Goal: Transaction & Acquisition: Purchase product/service

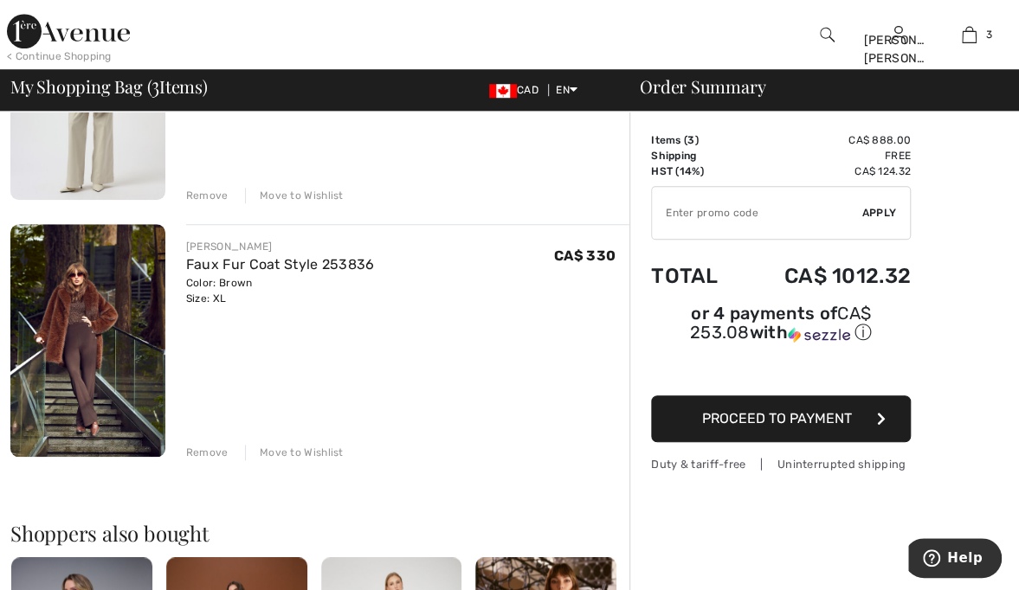
scroll to position [525, 0]
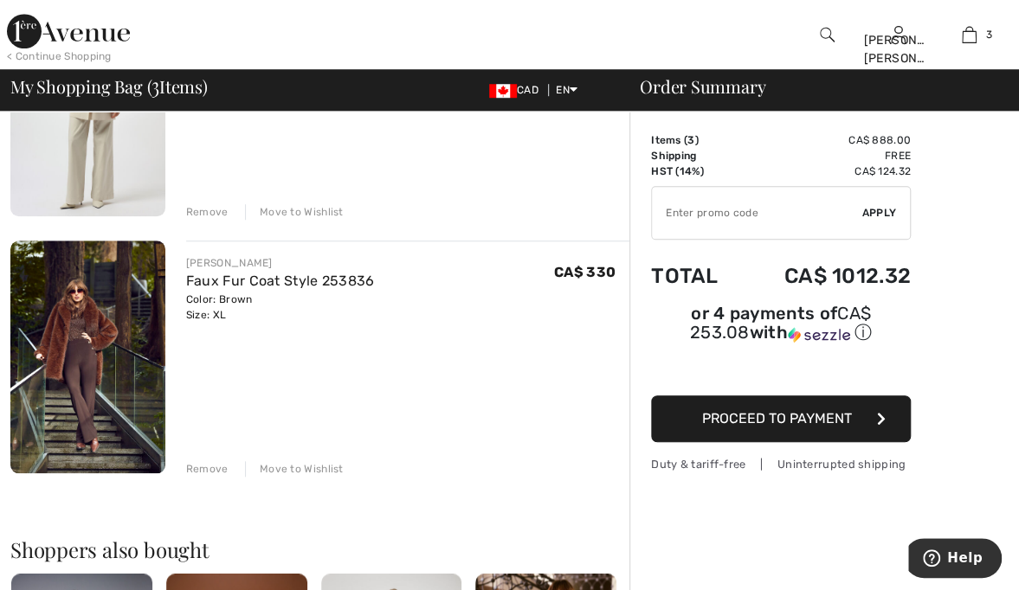
click at [305, 461] on div "Move to Wishlist" at bounding box center [294, 469] width 99 height 16
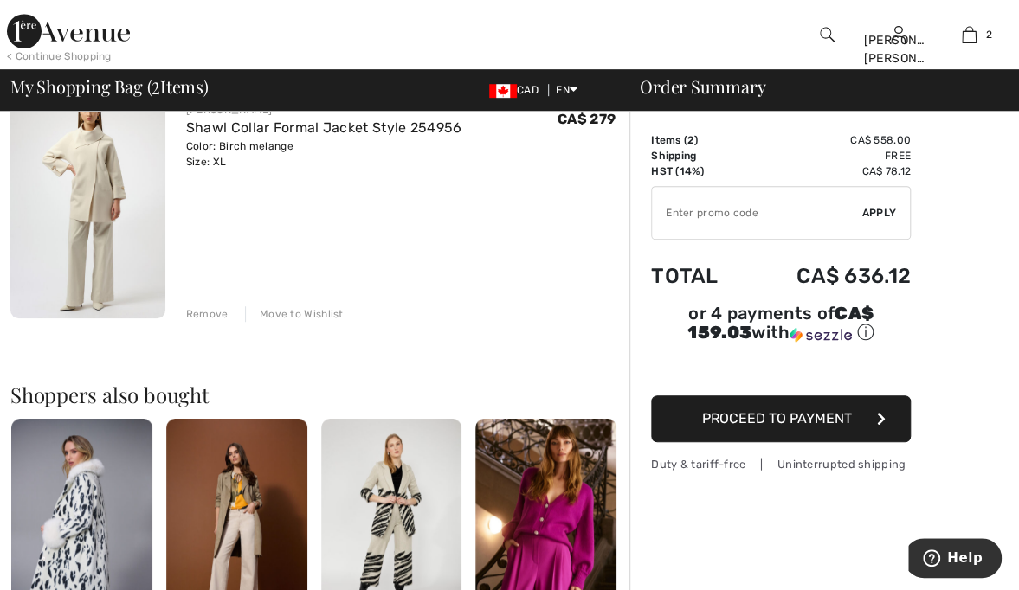
scroll to position [414, 0]
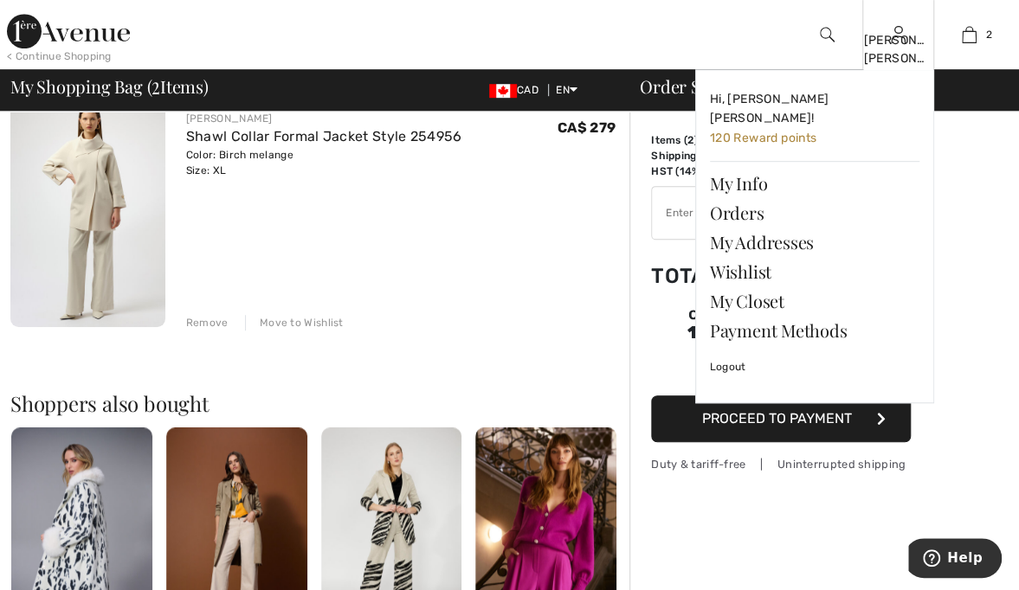
click at [892, 42] on img at bounding box center [898, 34] width 15 height 21
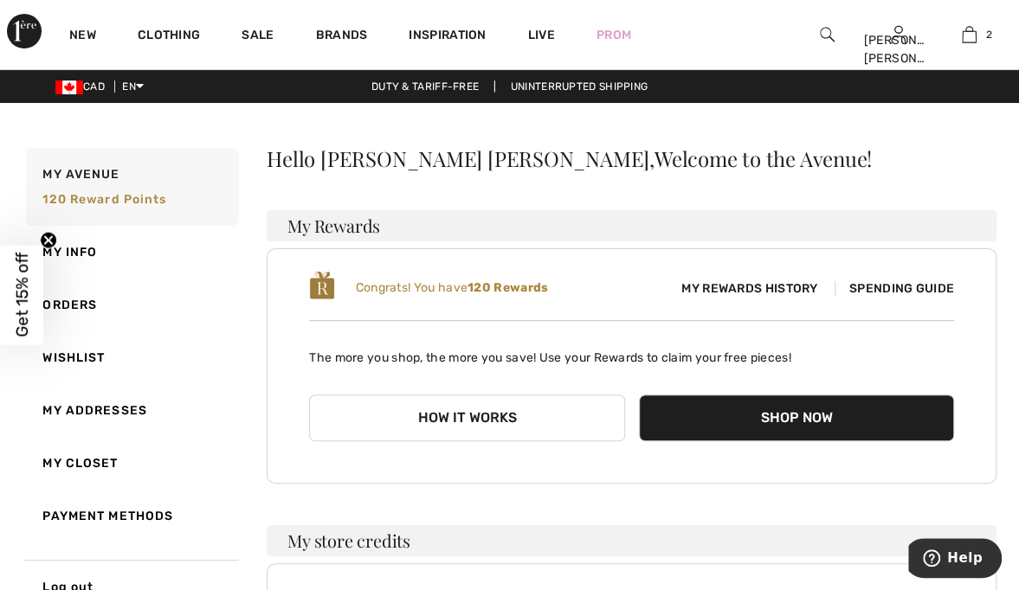
click at [508, 418] on button "How it works" at bounding box center [466, 418] width 315 height 47
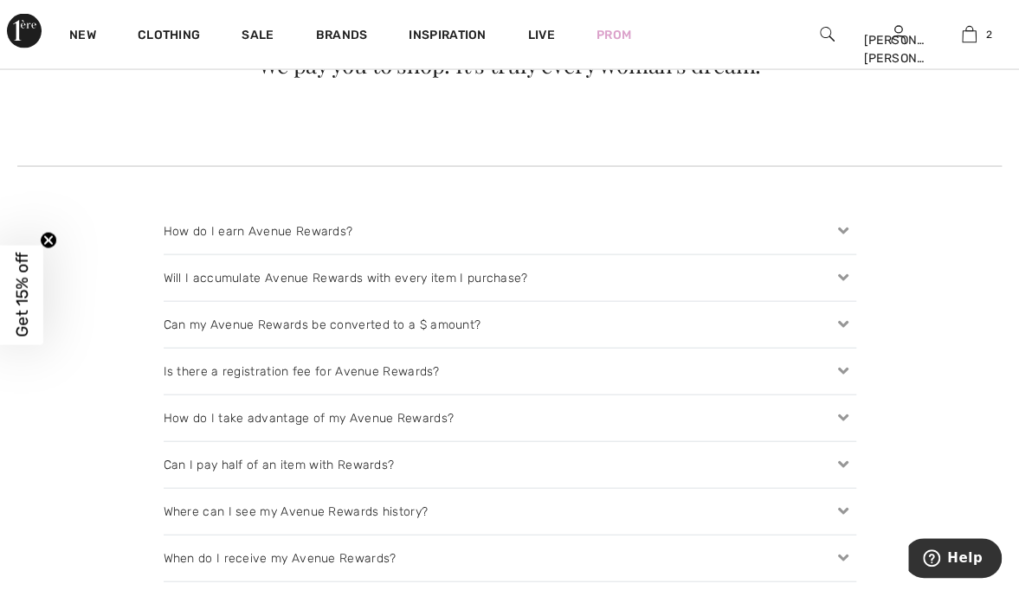
scroll to position [1633, 0]
click at [844, 457] on icon at bounding box center [843, 464] width 24 height 18
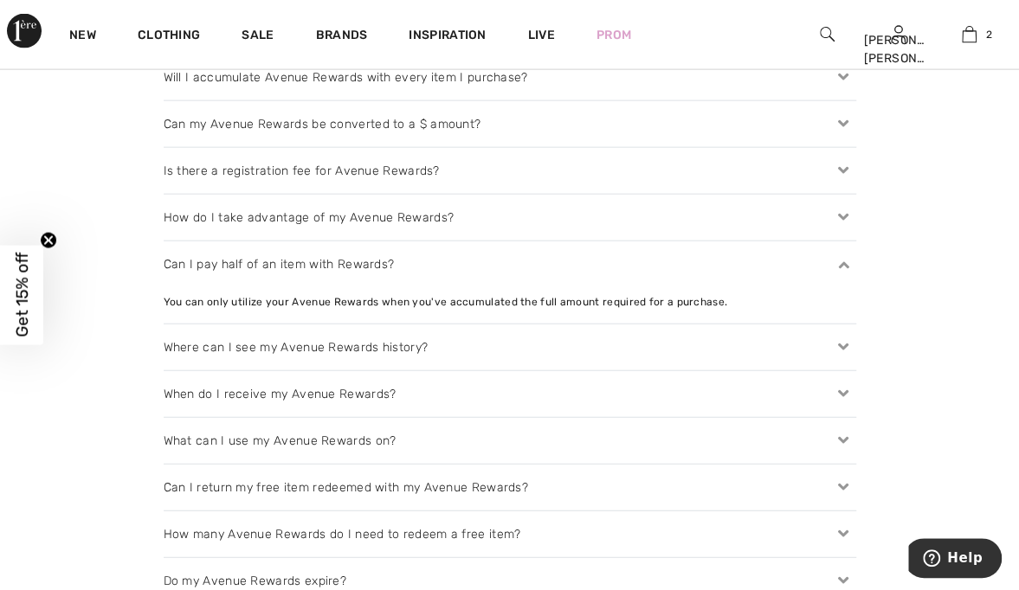
scroll to position [1834, 0]
click at [840, 389] on icon at bounding box center [843, 393] width 24 height 18
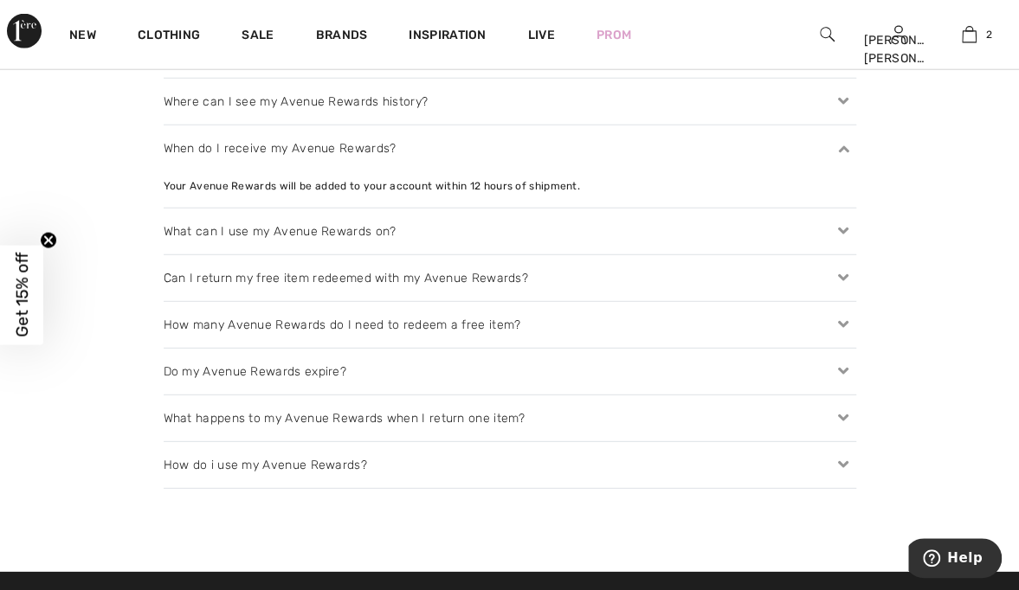
scroll to position [2081, 0]
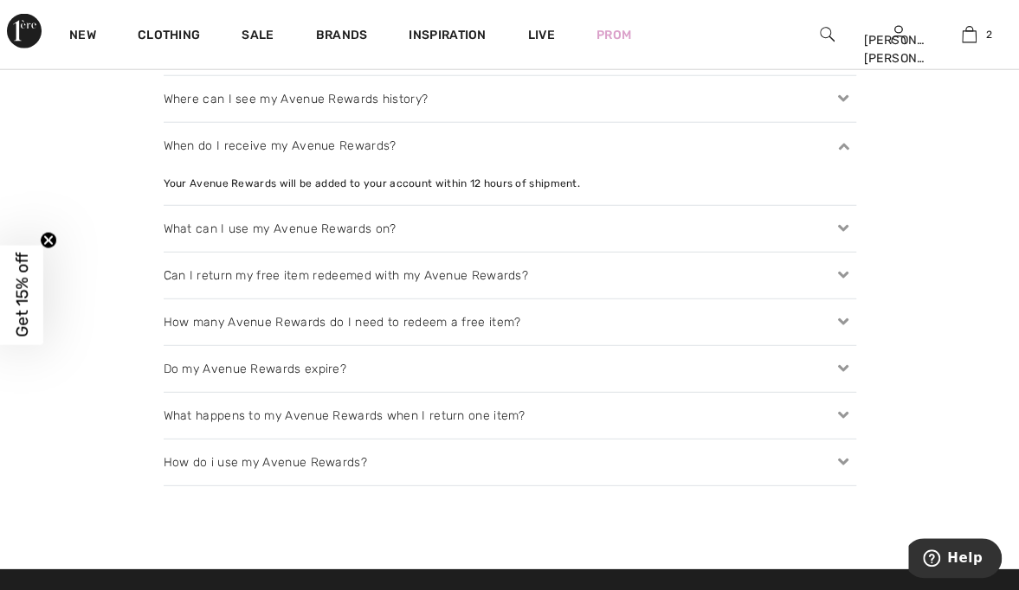
click at [843, 361] on icon at bounding box center [843, 369] width 24 height 18
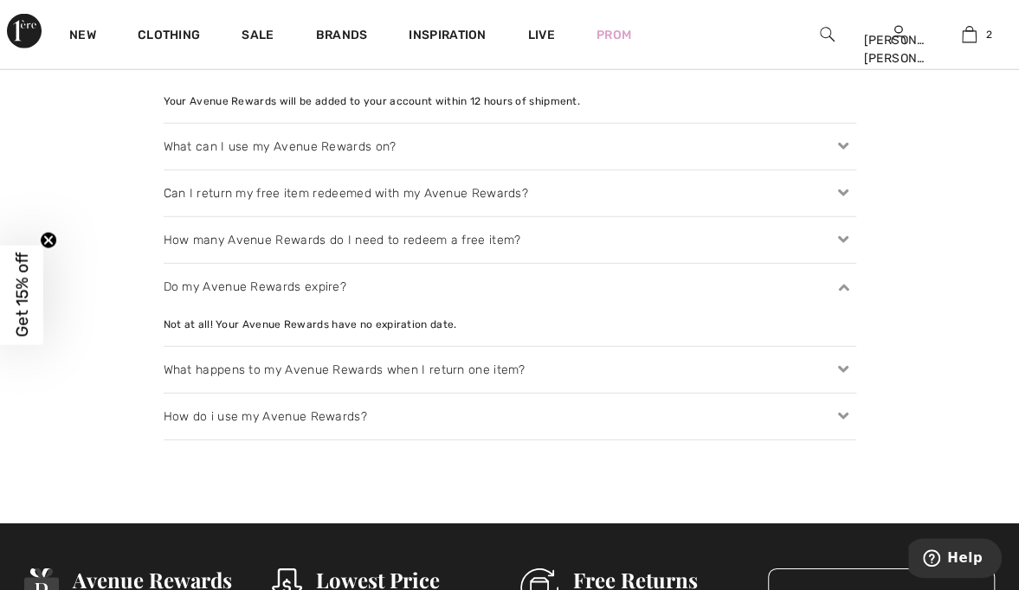
scroll to position [2171, 0]
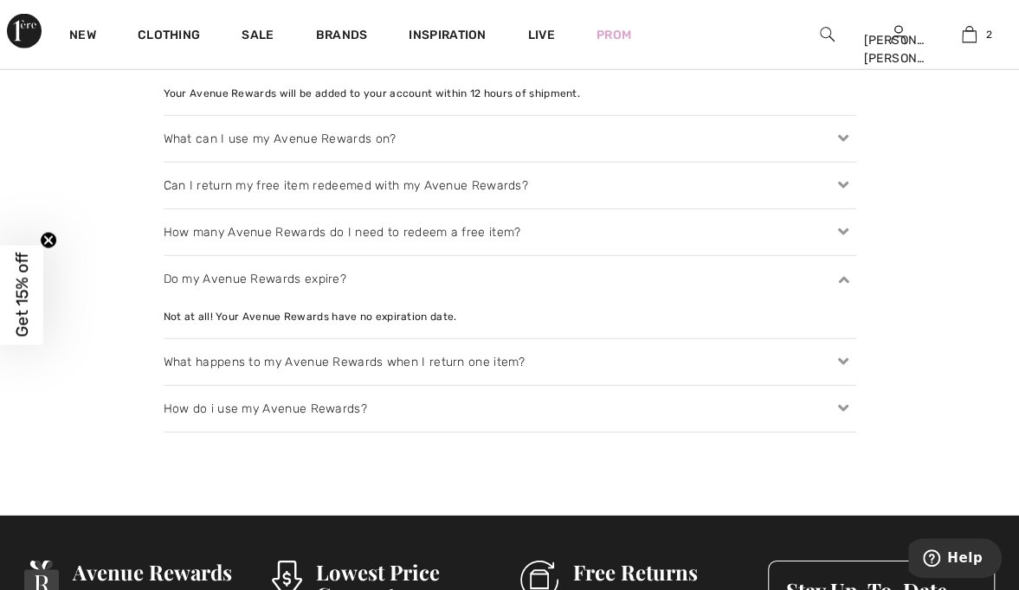
click at [841, 400] on icon at bounding box center [843, 409] width 24 height 18
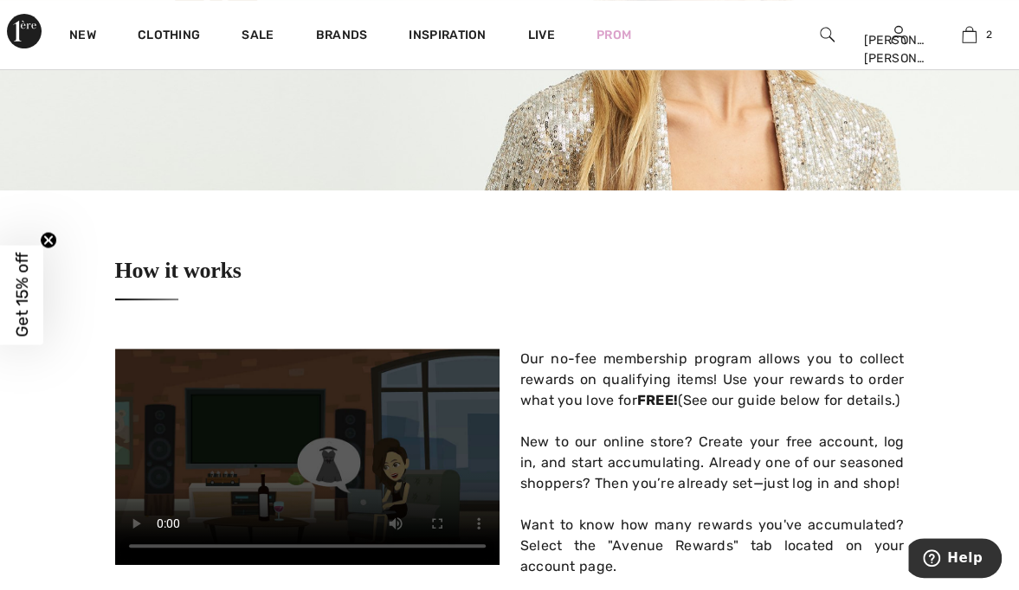
scroll to position [0, 0]
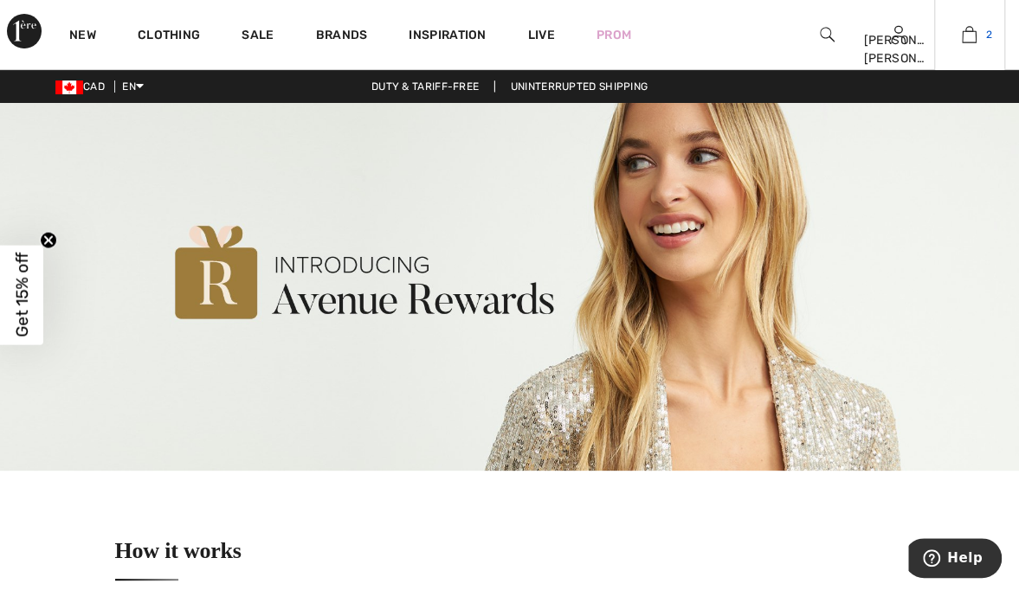
click at [965, 43] on img at bounding box center [969, 34] width 15 height 21
click at [173, 233] on img at bounding box center [509, 287] width 1019 height 368
click at [40, 326] on span "Get 15% off" at bounding box center [21, 296] width 43 height 100
click at [983, 393] on img at bounding box center [509, 287] width 1019 height 368
click at [978, 395] on img at bounding box center [509, 287] width 1019 height 368
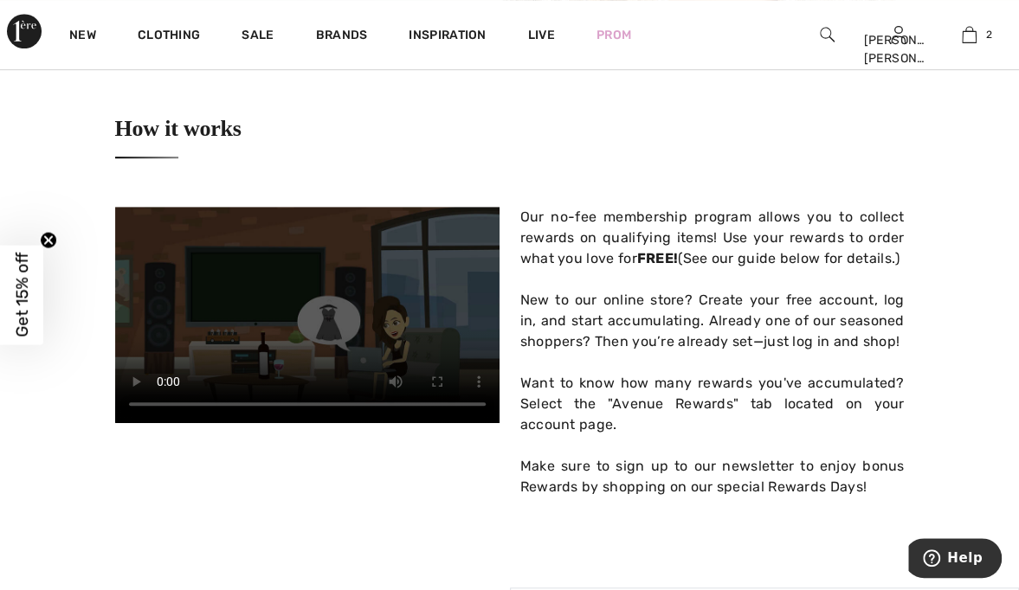
scroll to position [433, 0]
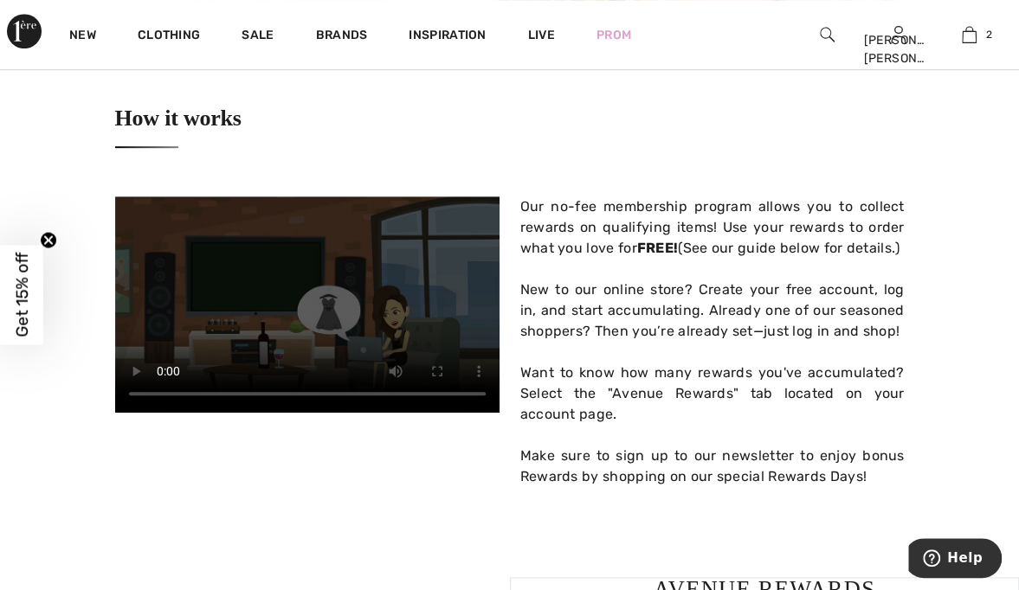
click at [968, 421] on div "How it works Your browser does not support embedded videos. Our no-fee membersh…" at bounding box center [509, 273] width 1019 height 470
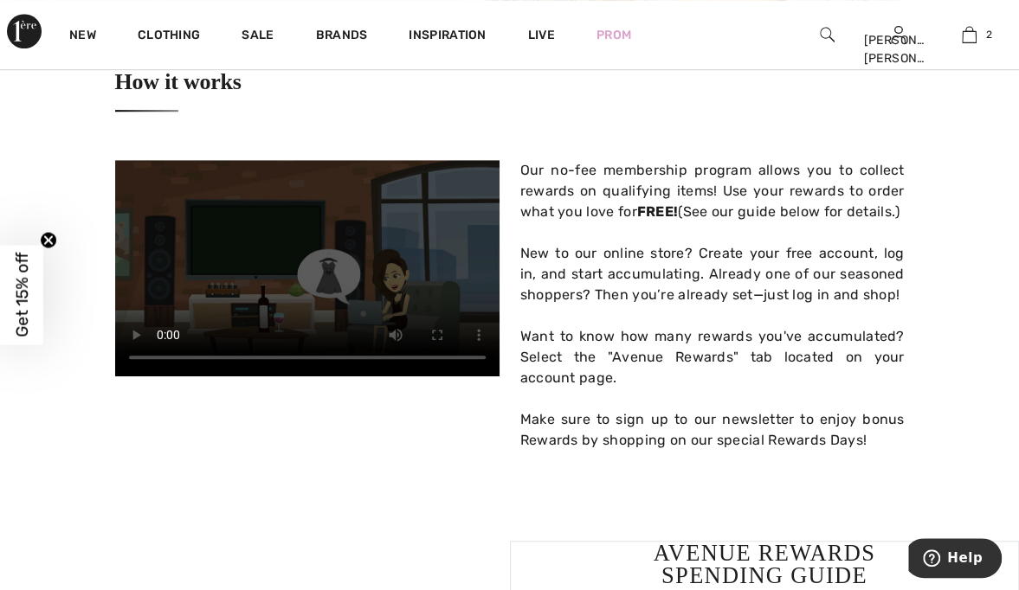
scroll to position [474, 0]
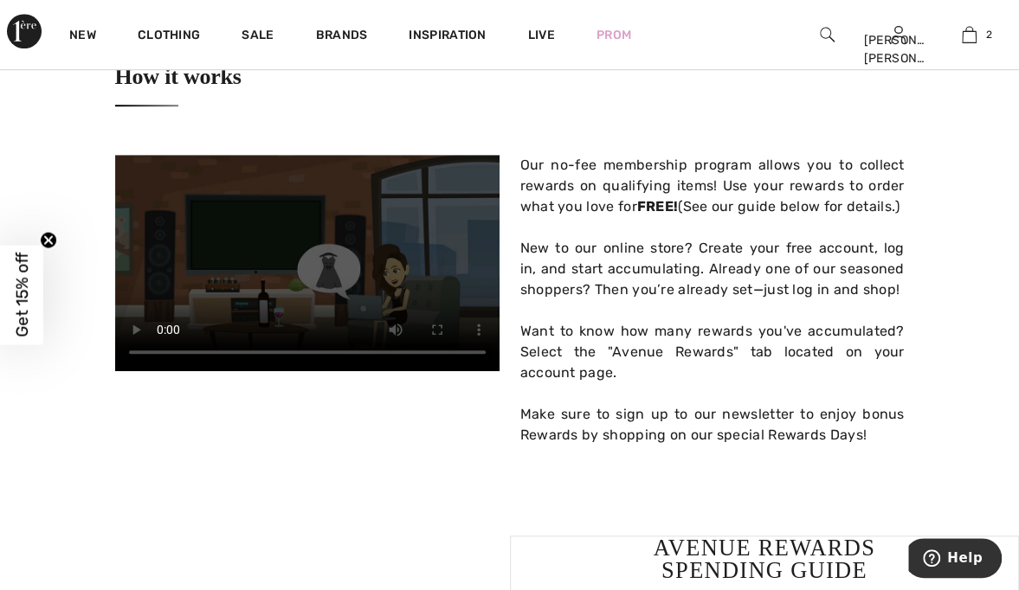
click at [971, 407] on div "How it works Your browser does not support embedded videos. Our no-fee membersh…" at bounding box center [509, 232] width 1019 height 470
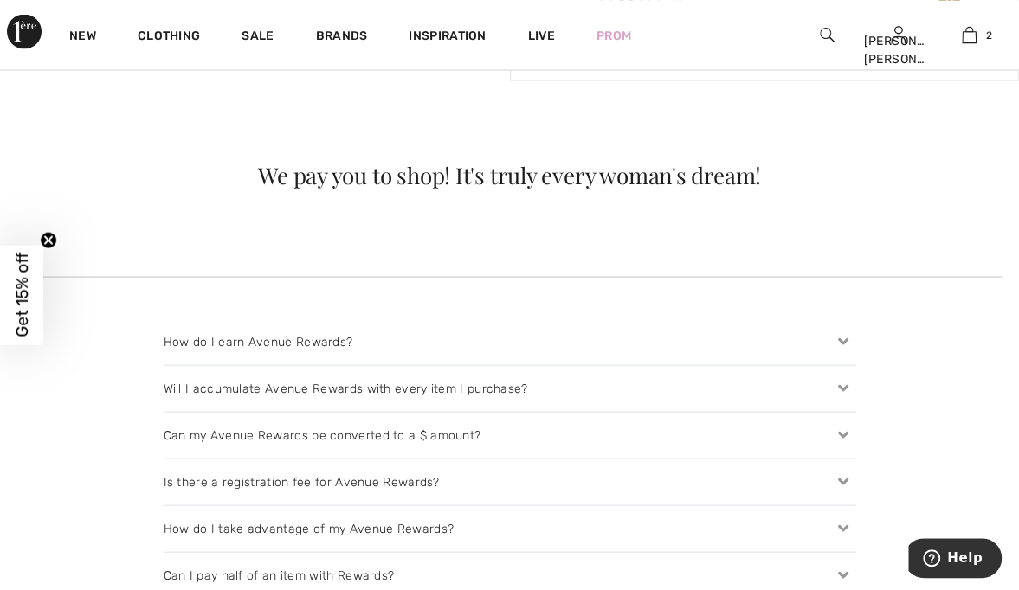
scroll to position [1525, 0]
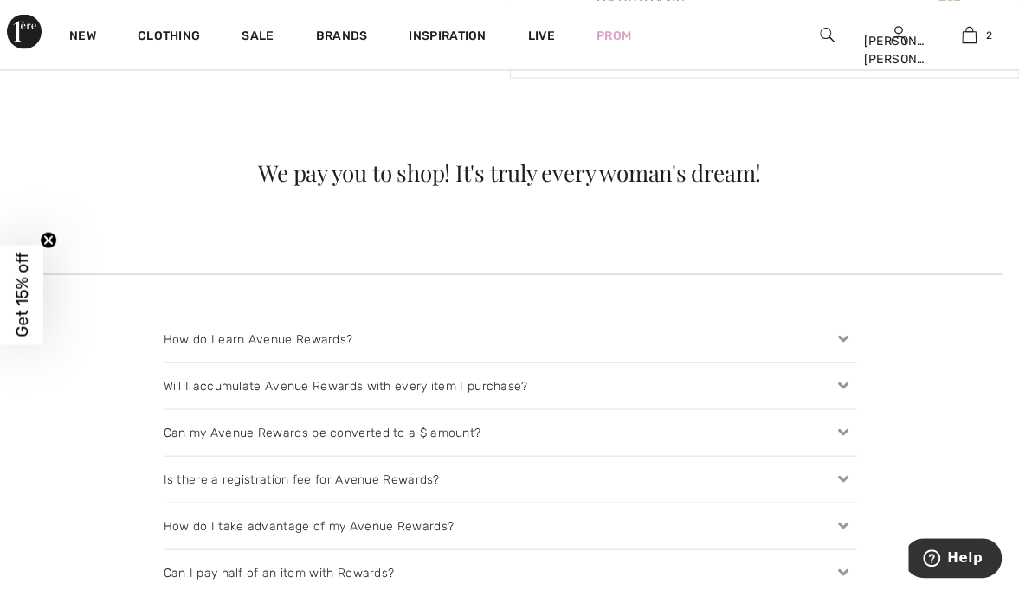
click at [853, 384] on icon at bounding box center [843, 386] width 24 height 18
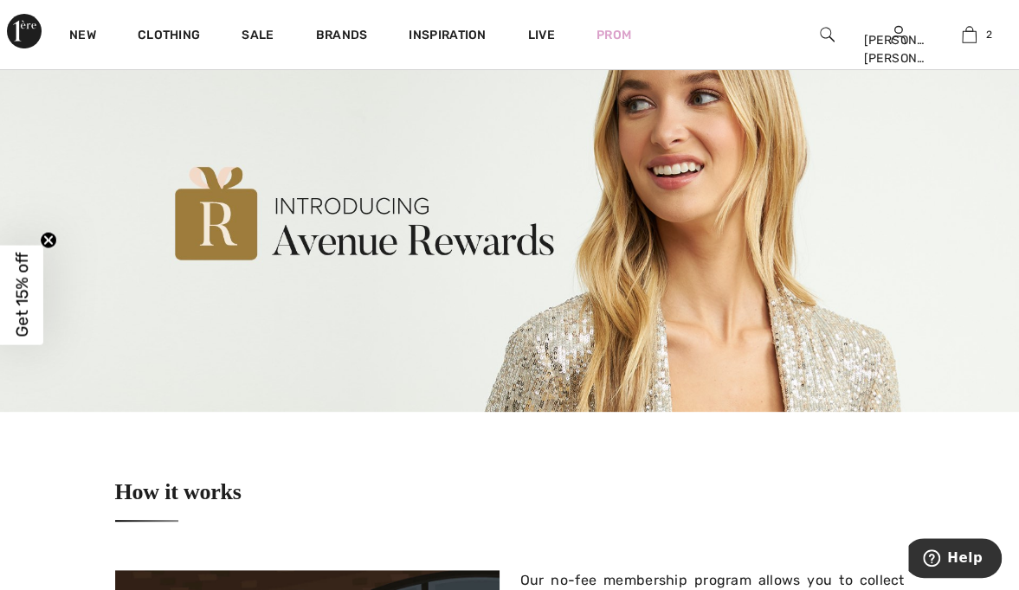
scroll to position [0, 0]
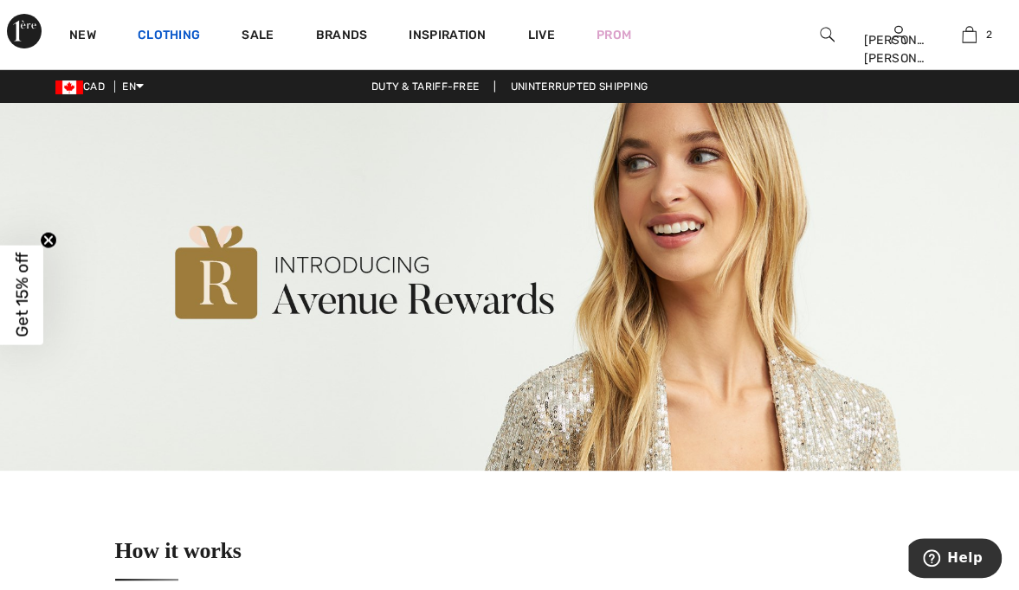
click at [178, 35] on link "Clothing" at bounding box center [169, 37] width 62 height 18
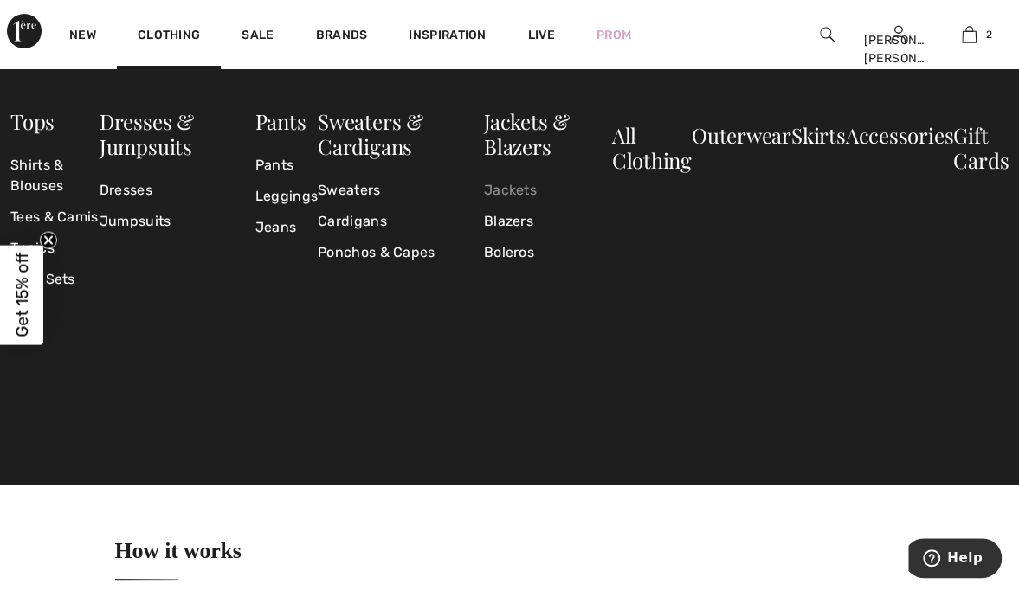
click at [519, 190] on link "Jackets" at bounding box center [548, 190] width 128 height 31
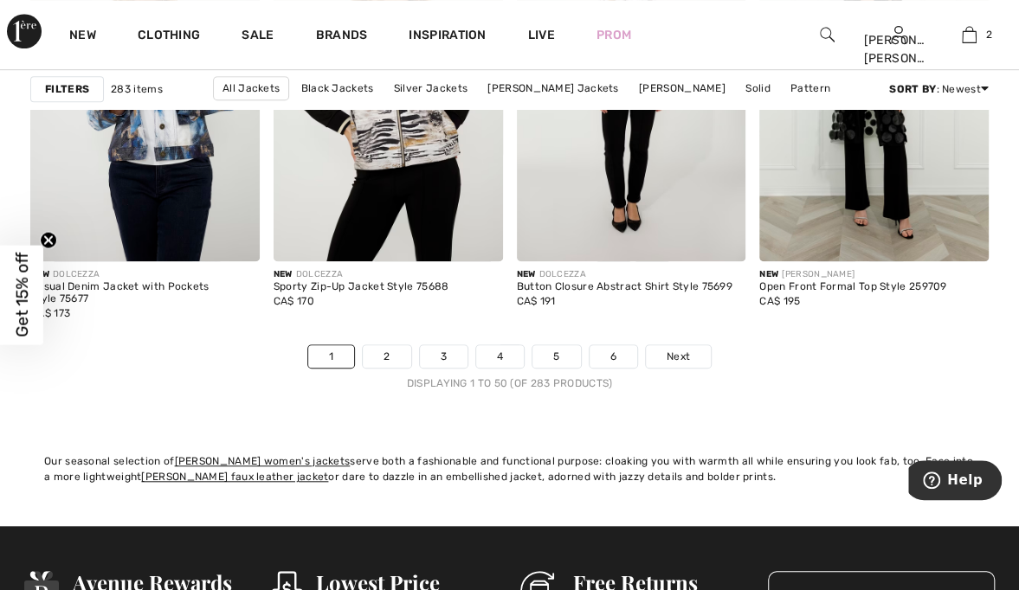
scroll to position [6571, 0]
click at [387, 351] on link "2" at bounding box center [387, 356] width 48 height 23
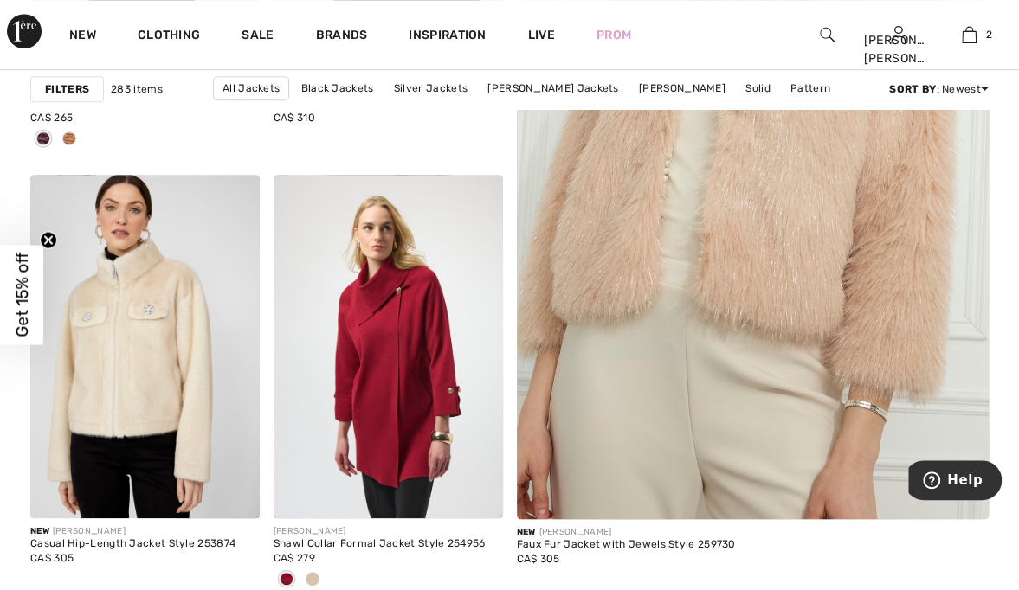
scroll to position [520, 0]
click at [407, 363] on img at bounding box center [388, 348] width 229 height 344
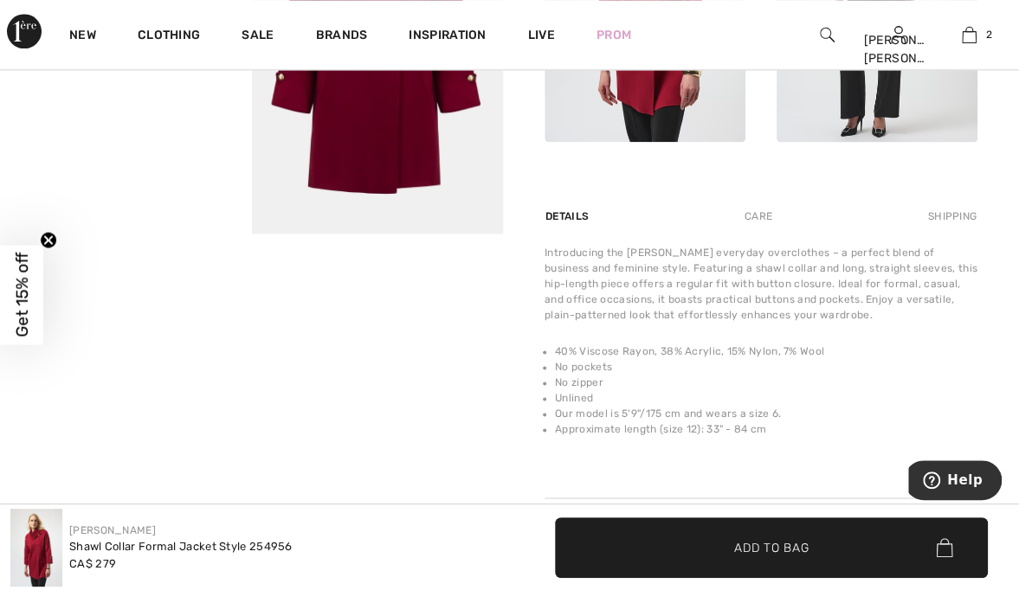
scroll to position [981, 0]
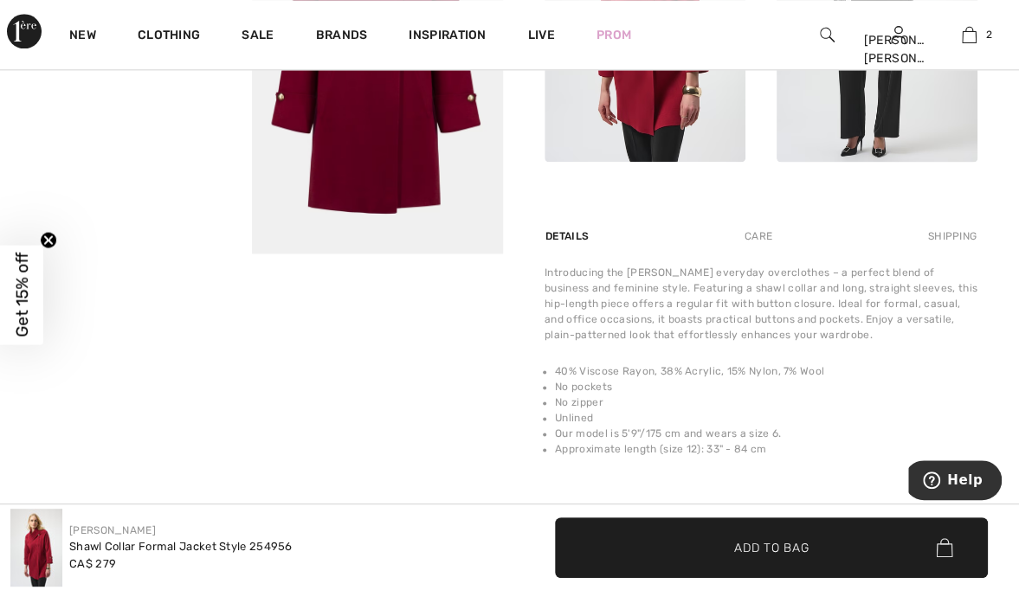
click at [956, 235] on div "Shipping" at bounding box center [951, 236] width 54 height 31
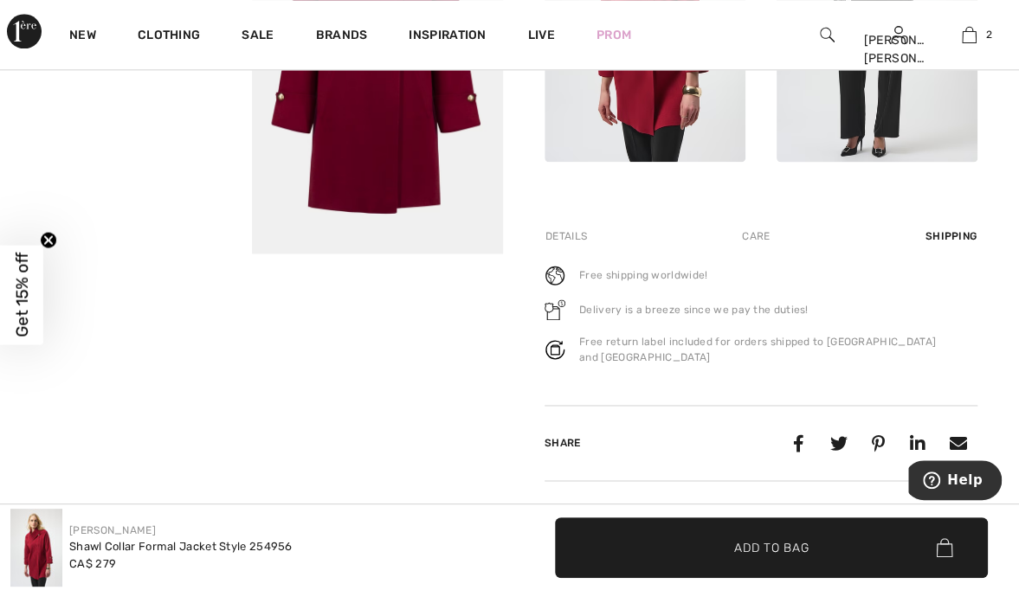
click at [760, 241] on div "Care" at bounding box center [755, 236] width 57 height 31
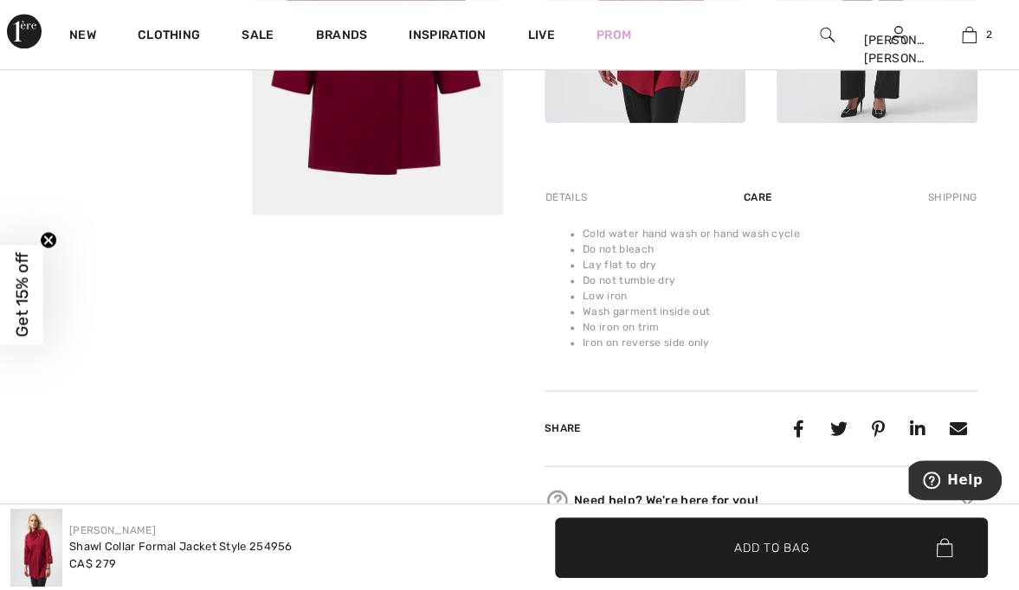
scroll to position [1016, 0]
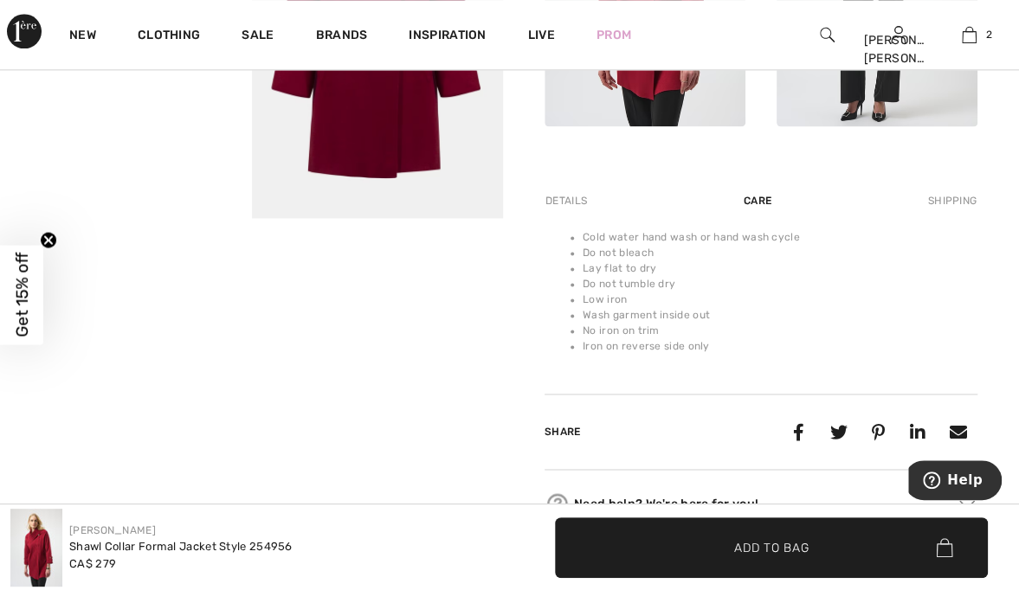
click at [571, 190] on div "Details" at bounding box center [568, 200] width 47 height 31
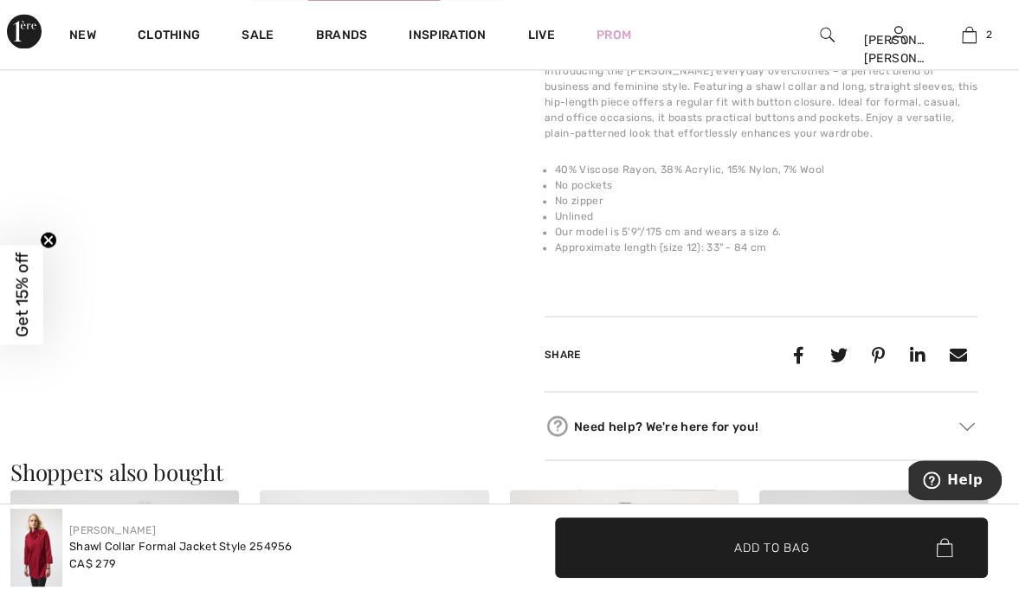
scroll to position [1183, 0]
click at [962, 360] on icon at bounding box center [957, 354] width 33 height 33
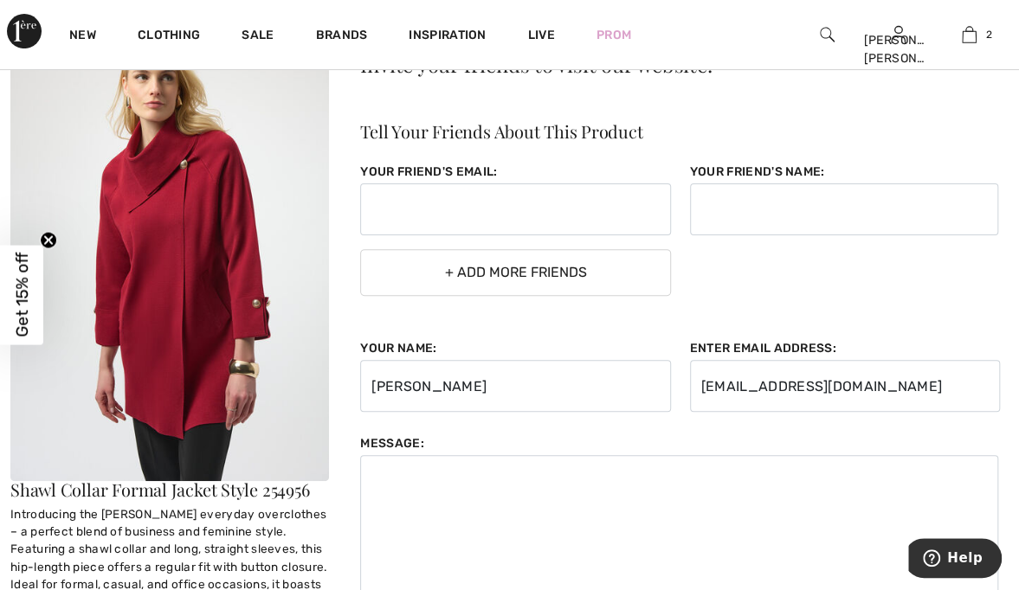
scroll to position [177, 0]
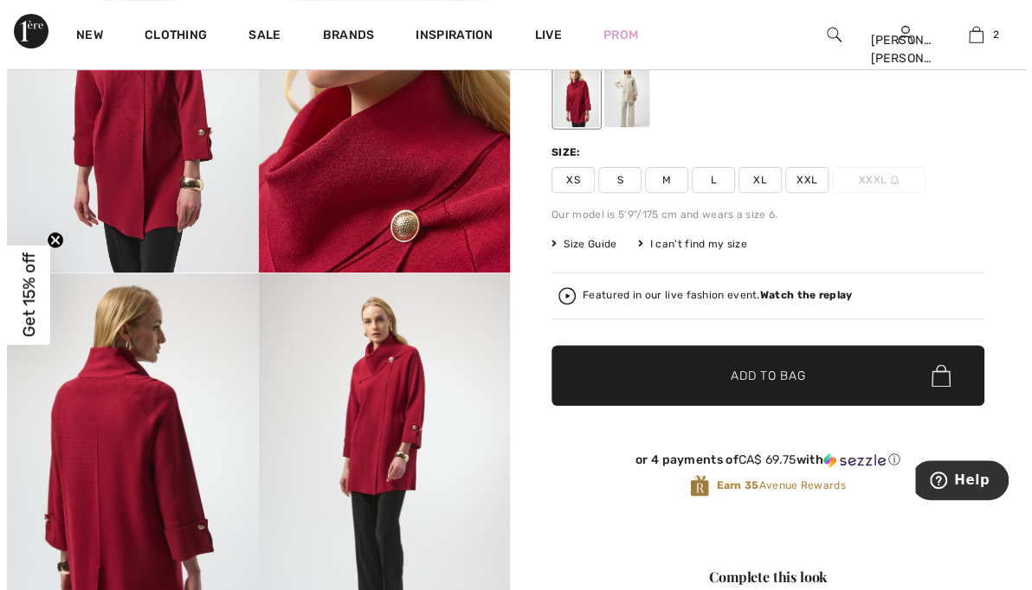
scroll to position [261, 0]
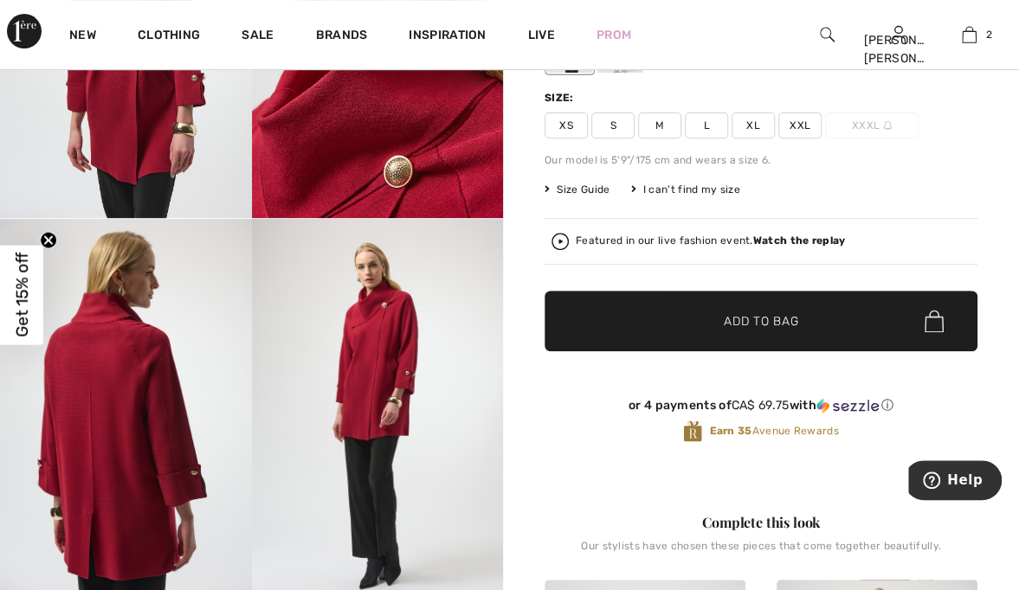
click at [791, 237] on strong "Watch the replay" at bounding box center [799, 241] width 93 height 12
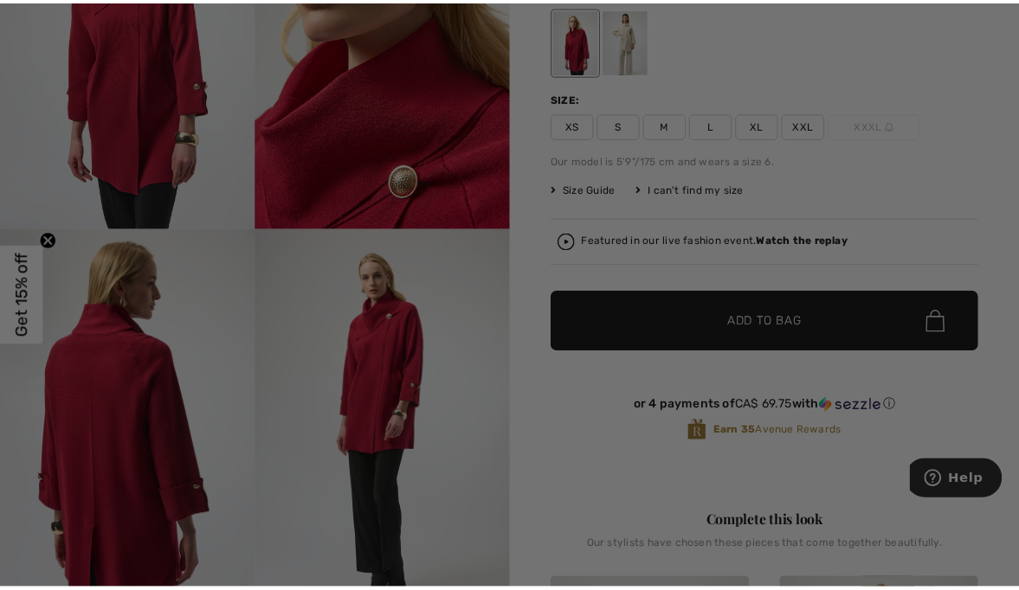
scroll to position [0, 0]
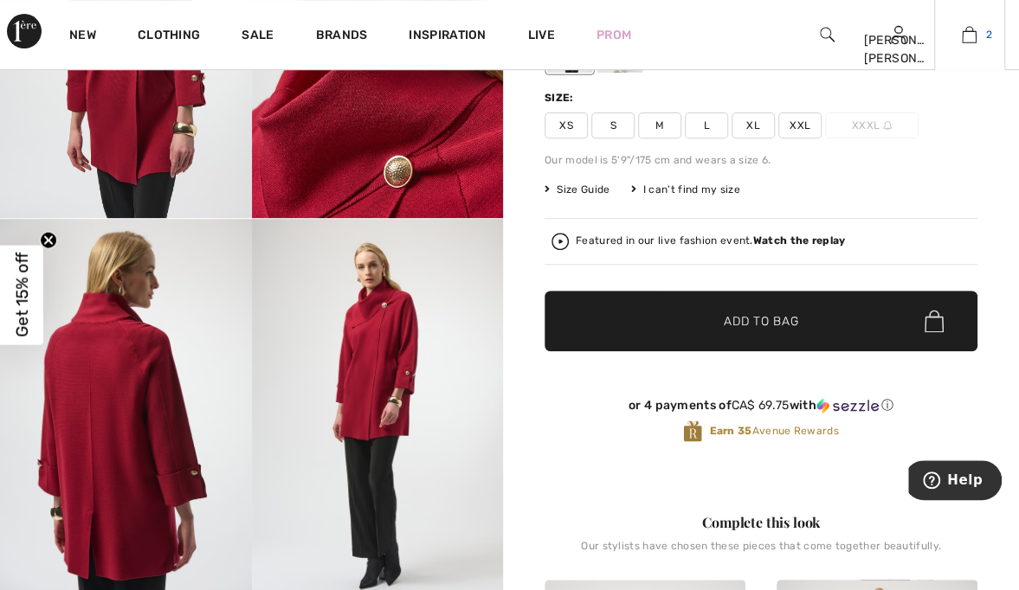
click at [970, 37] on img at bounding box center [969, 34] width 15 height 21
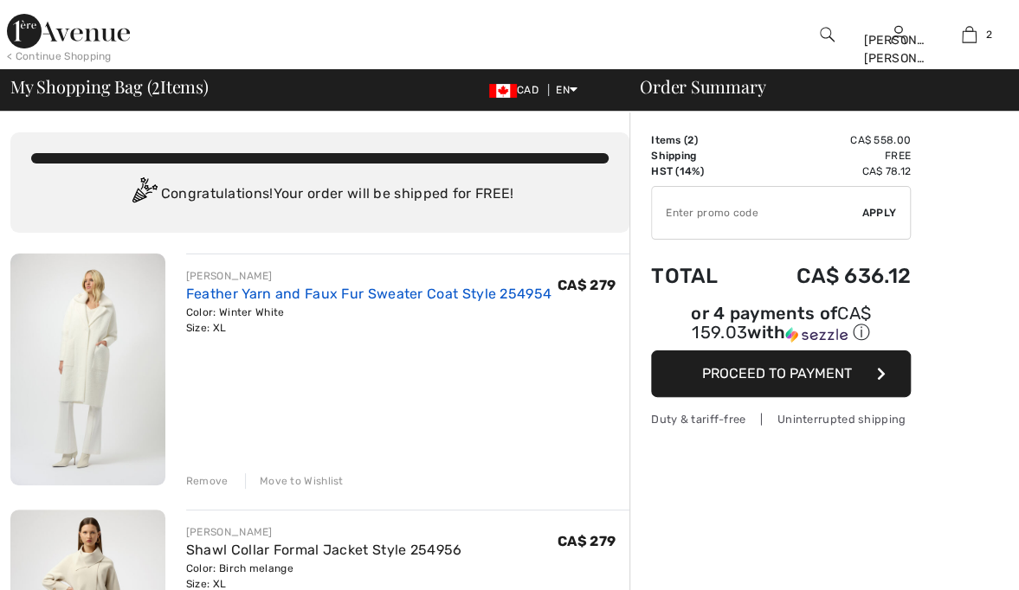
click at [328, 299] on link "Feather Yarn and Faux Fur Sweater Coat Style 254954" at bounding box center [368, 294] width 365 height 16
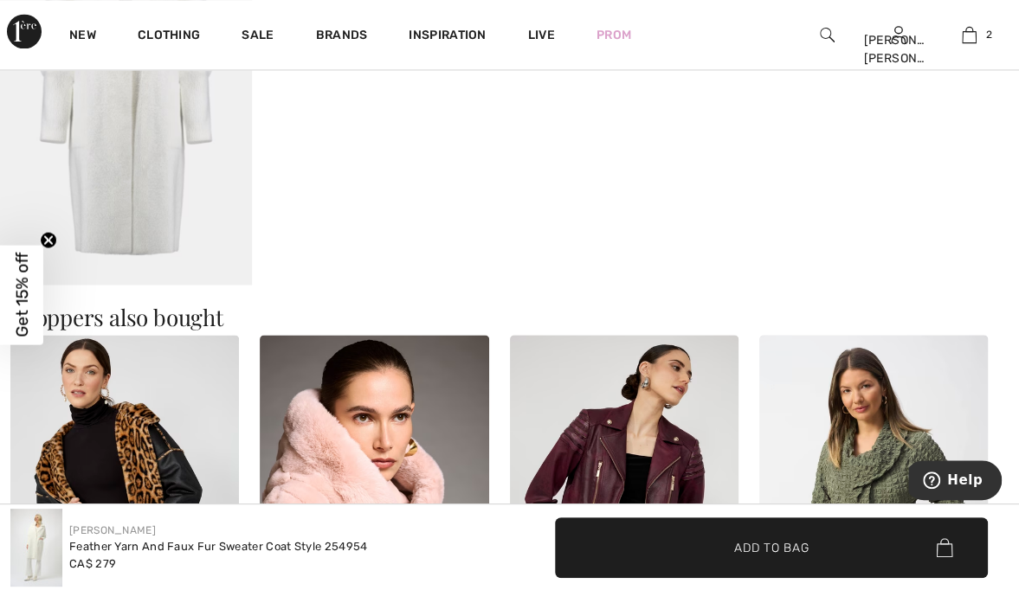
scroll to position [1314, 0]
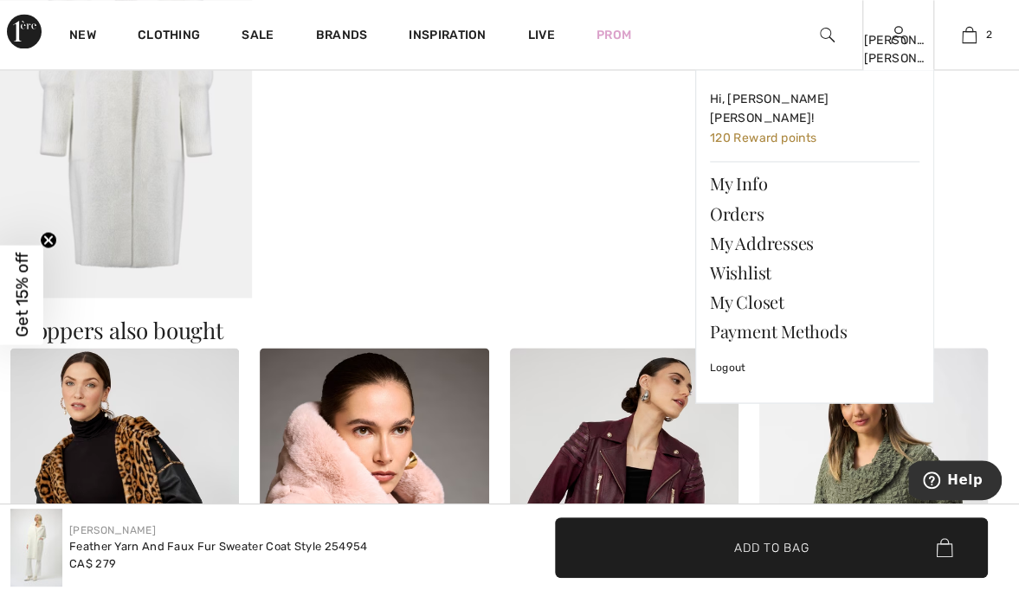
click at [899, 42] on img at bounding box center [898, 34] width 15 height 21
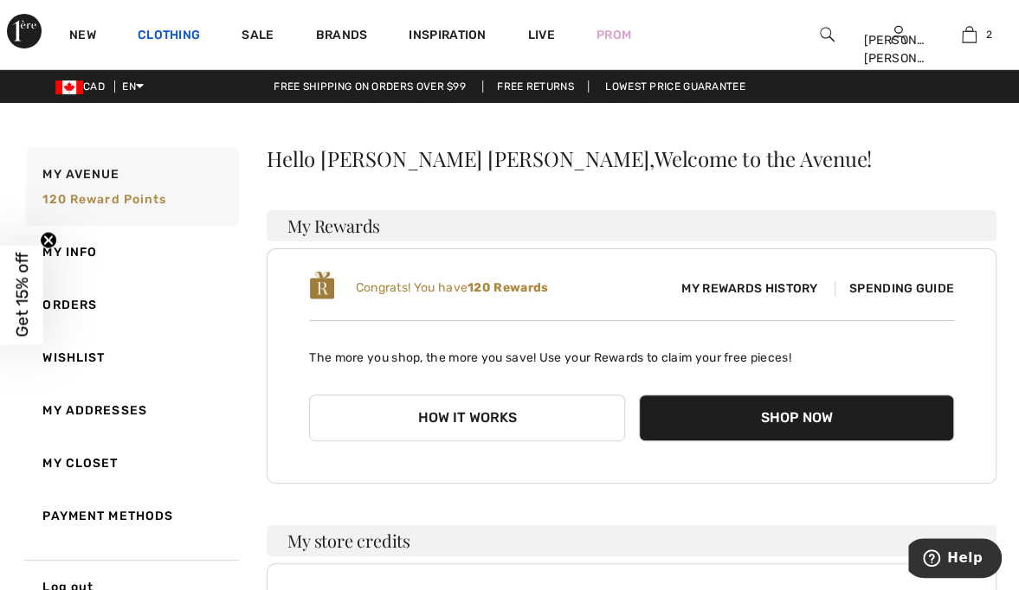
click at [170, 35] on link "Clothing" at bounding box center [169, 37] width 62 height 18
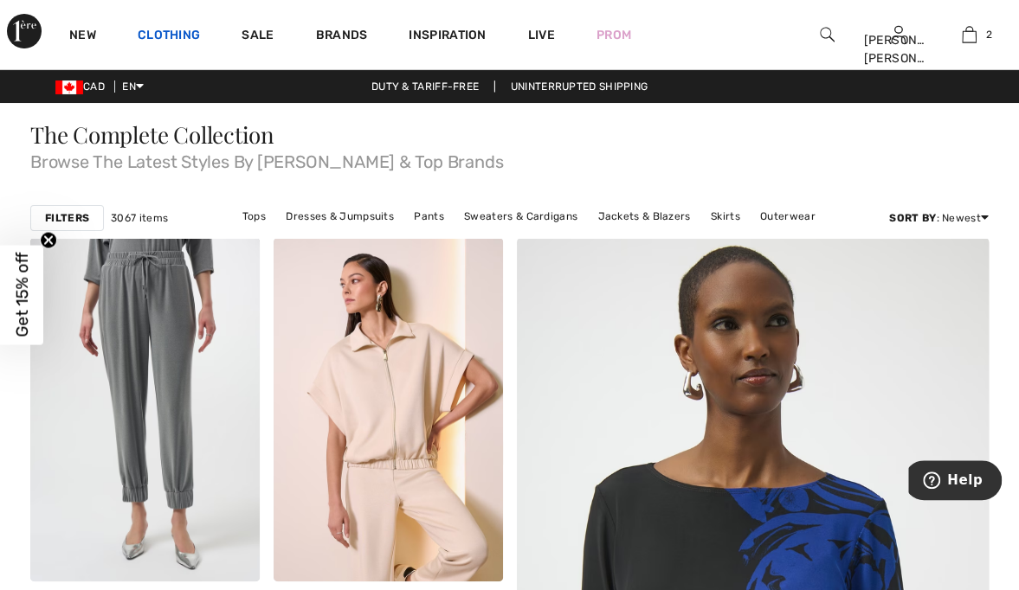
click at [176, 42] on link "Clothing" at bounding box center [169, 37] width 62 height 18
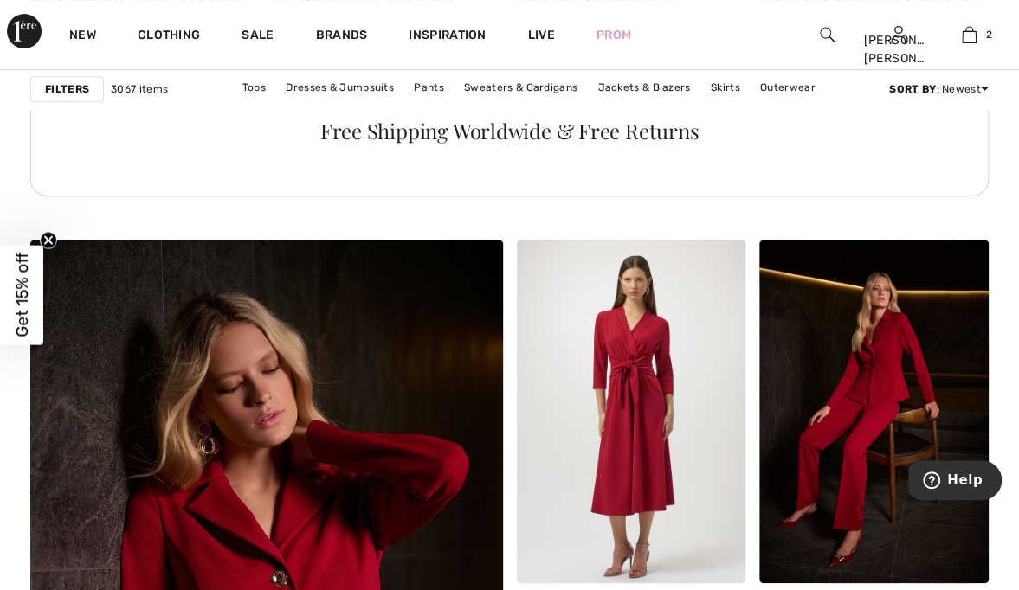
scroll to position [3422, 0]
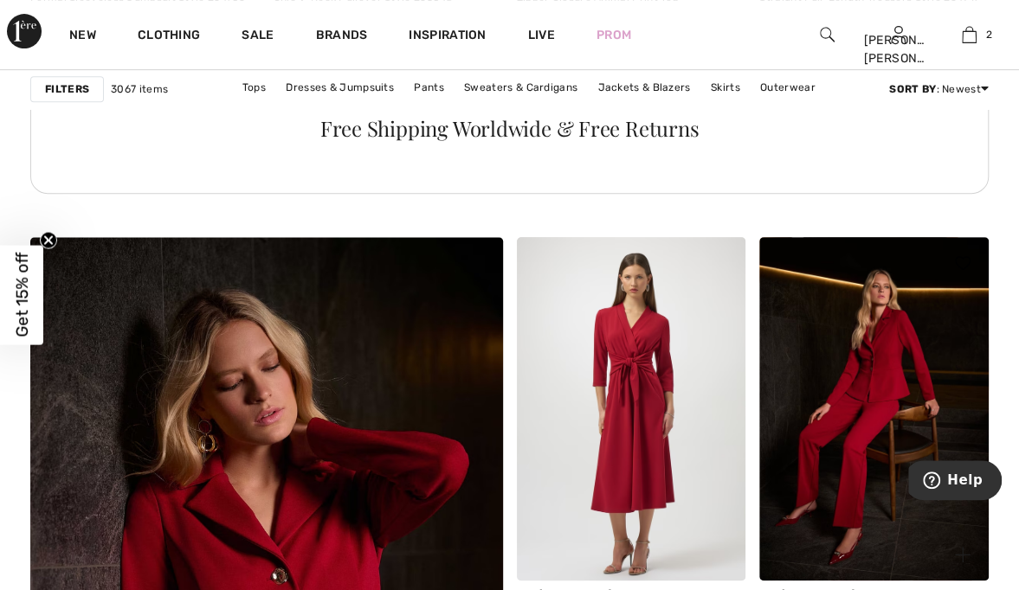
click at [943, 351] on img at bounding box center [873, 409] width 229 height 344
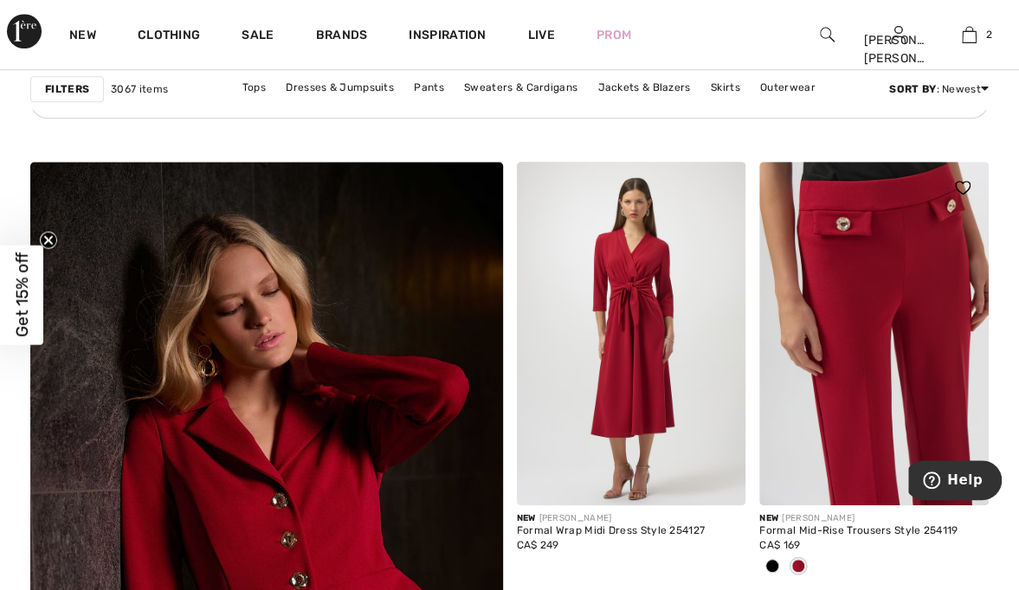
scroll to position [3557, 0]
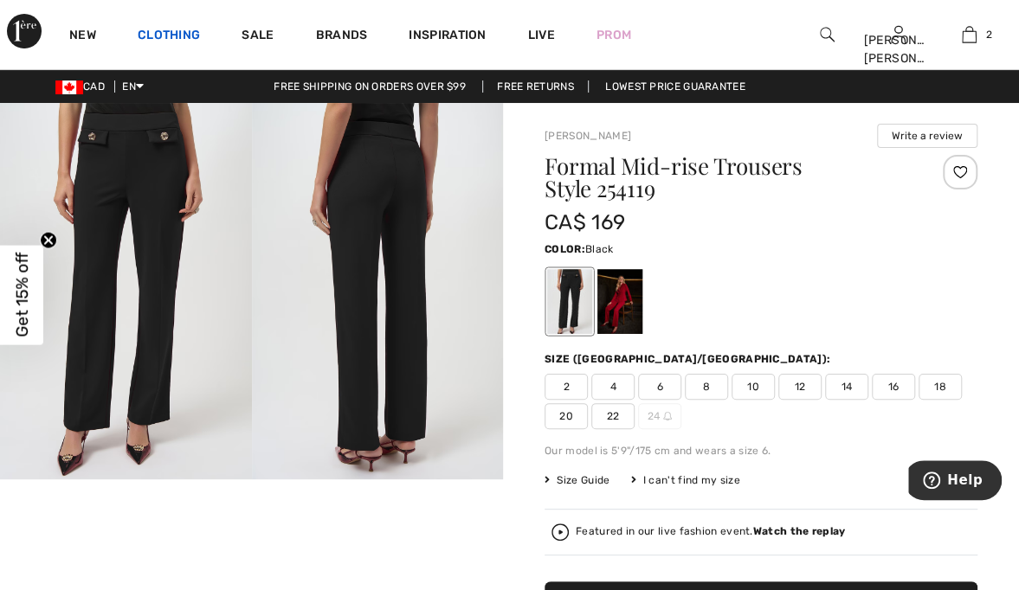
click at [185, 29] on link "Clothing" at bounding box center [169, 37] width 62 height 18
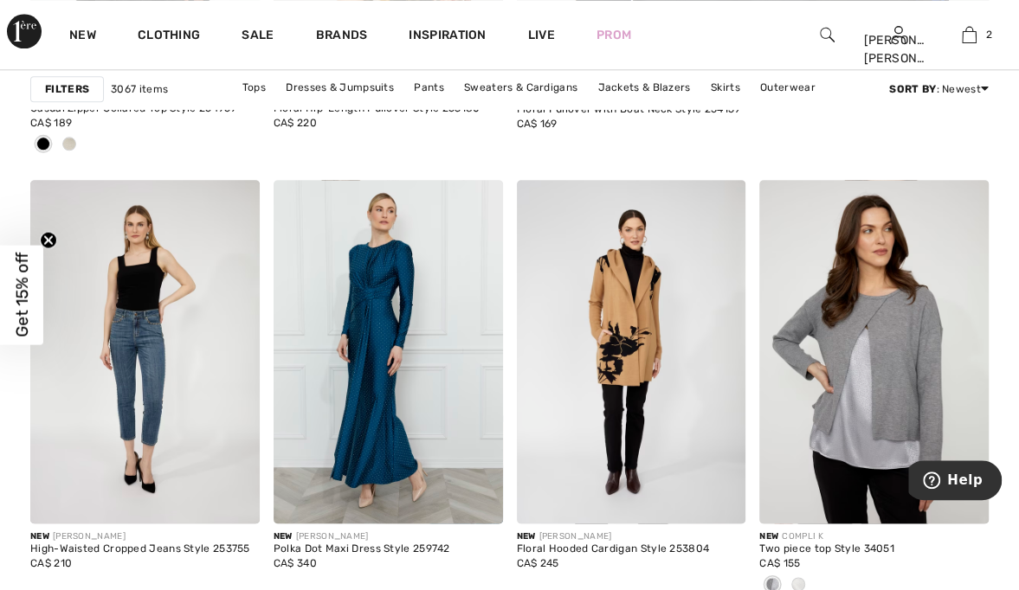
scroll to position [938, 0]
click at [431, 96] on link "Pants" at bounding box center [429, 87] width 48 height 23
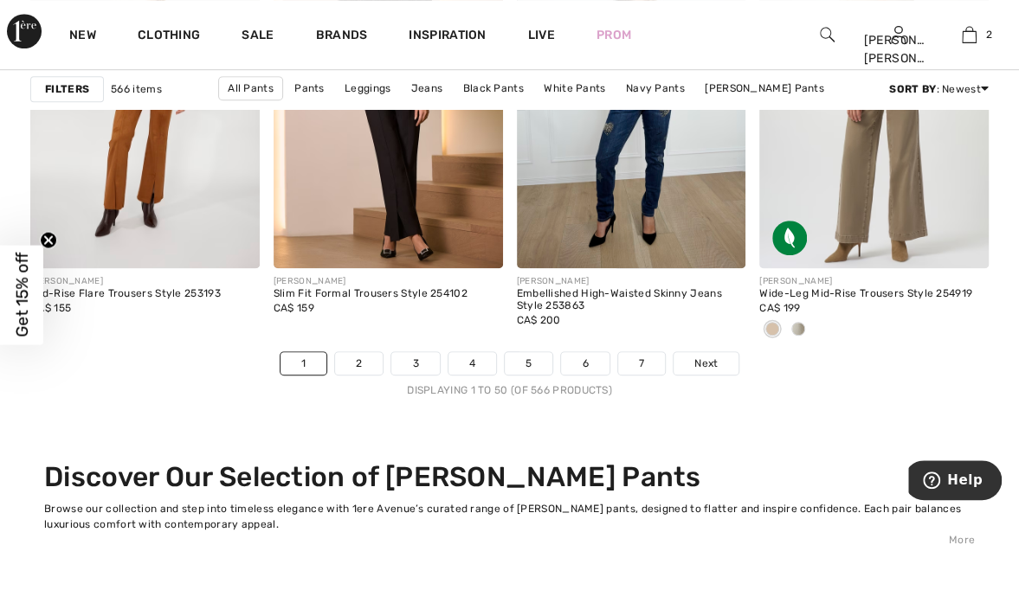
scroll to position [6573, 0]
click at [365, 351] on link "2" at bounding box center [359, 362] width 48 height 23
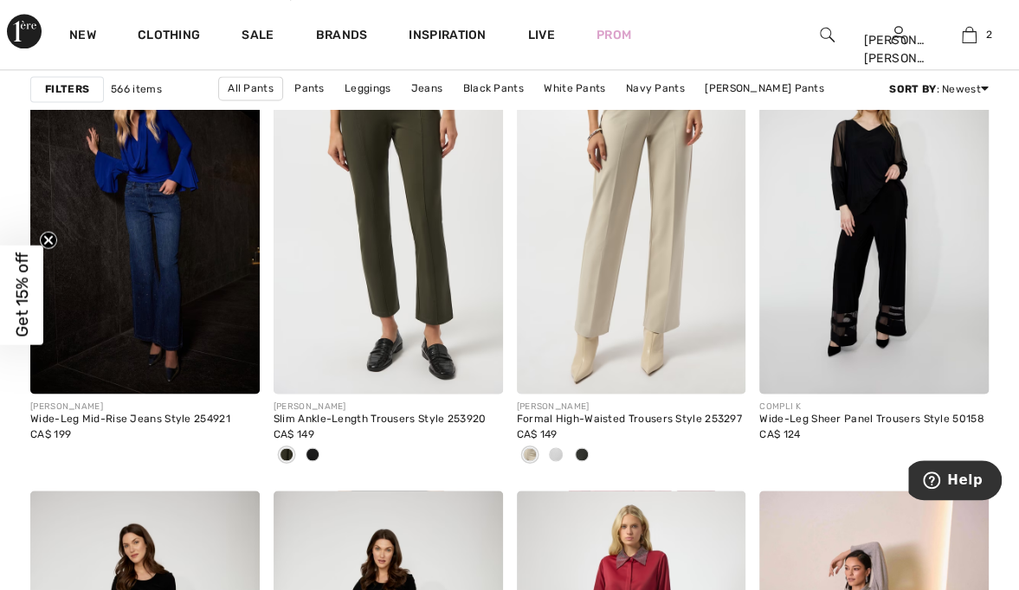
scroll to position [1099, 0]
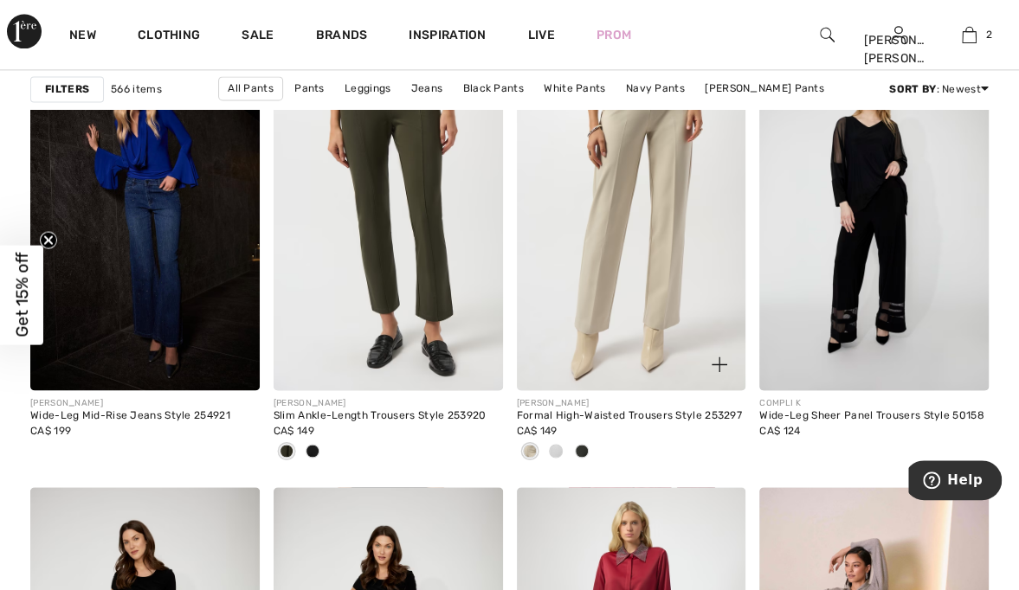
click at [644, 251] on img at bounding box center [631, 219] width 229 height 344
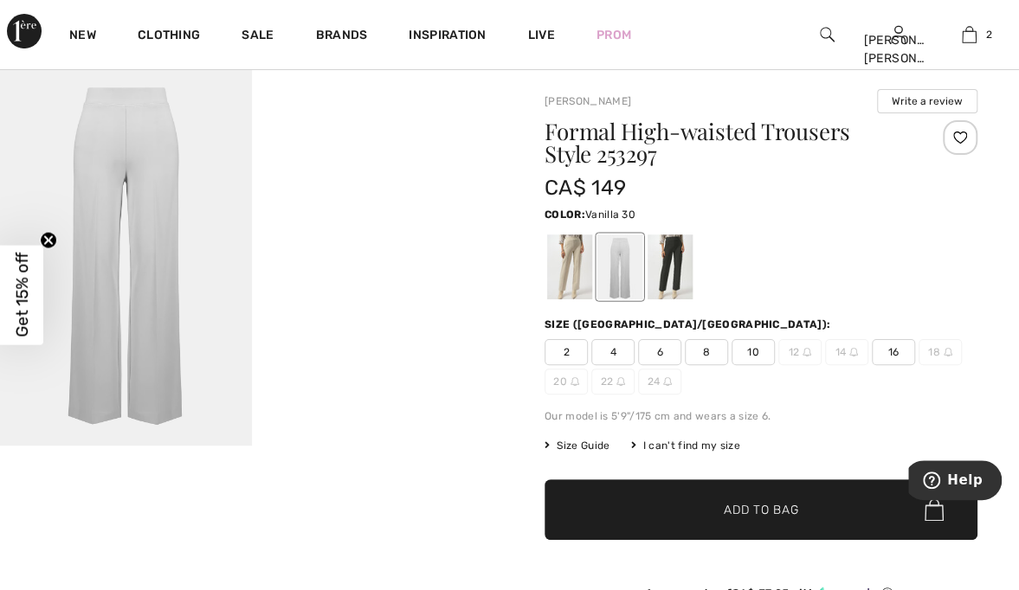
scroll to position [30, 0]
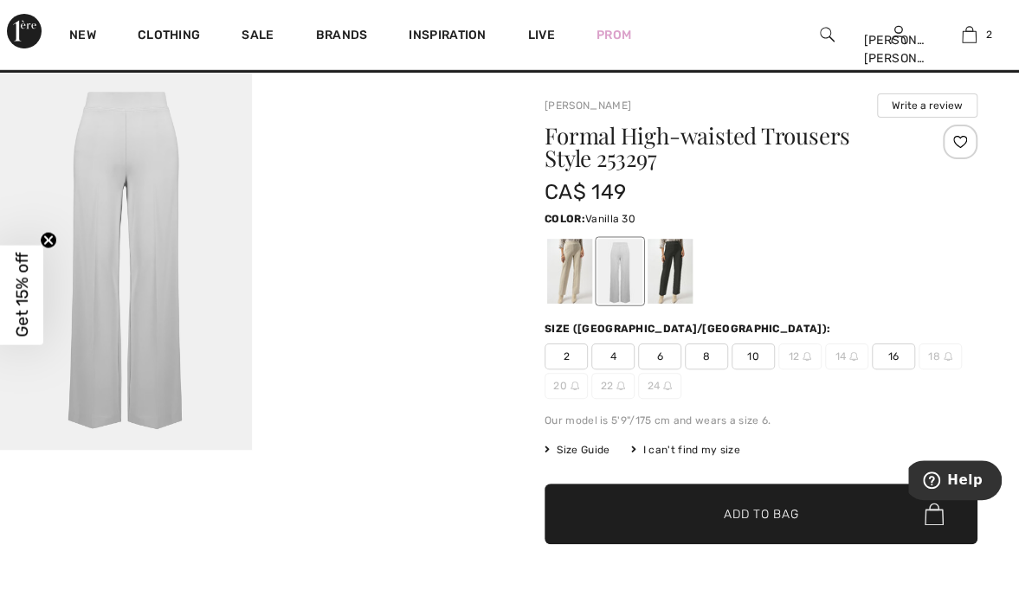
click at [577, 261] on div at bounding box center [569, 271] width 45 height 65
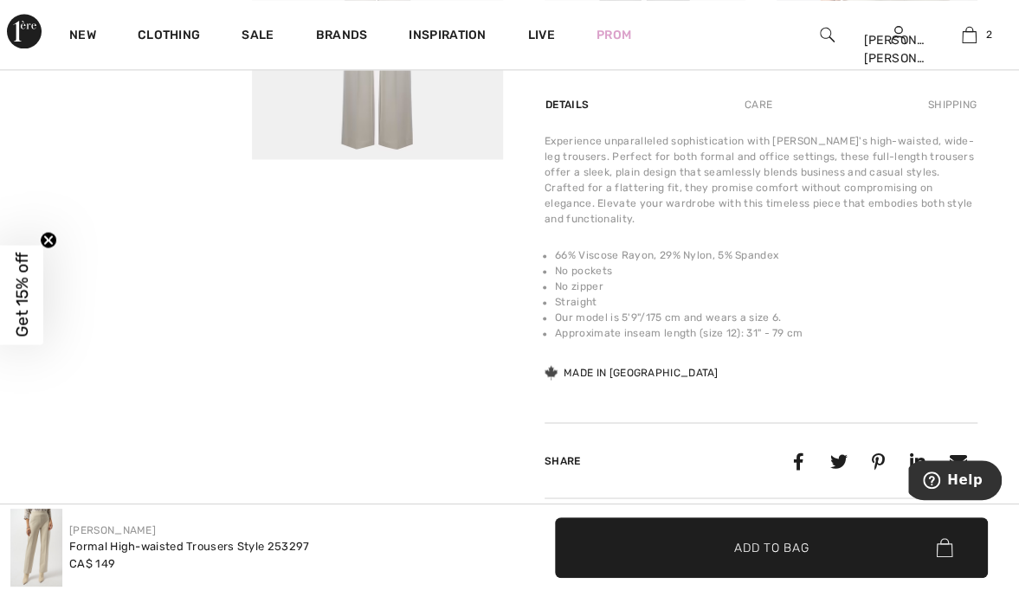
scroll to position [1061, 0]
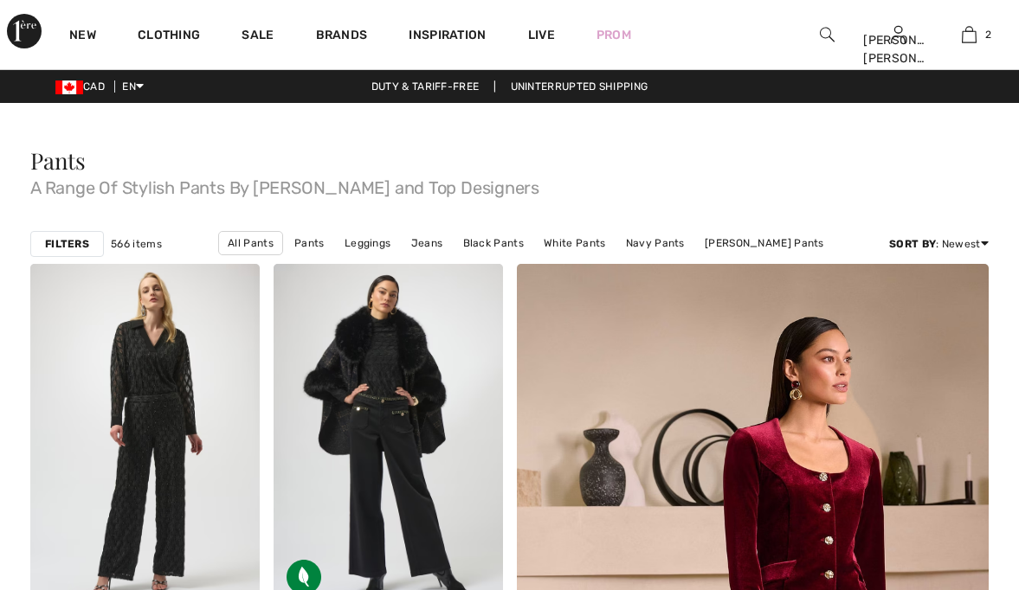
checkbox input "true"
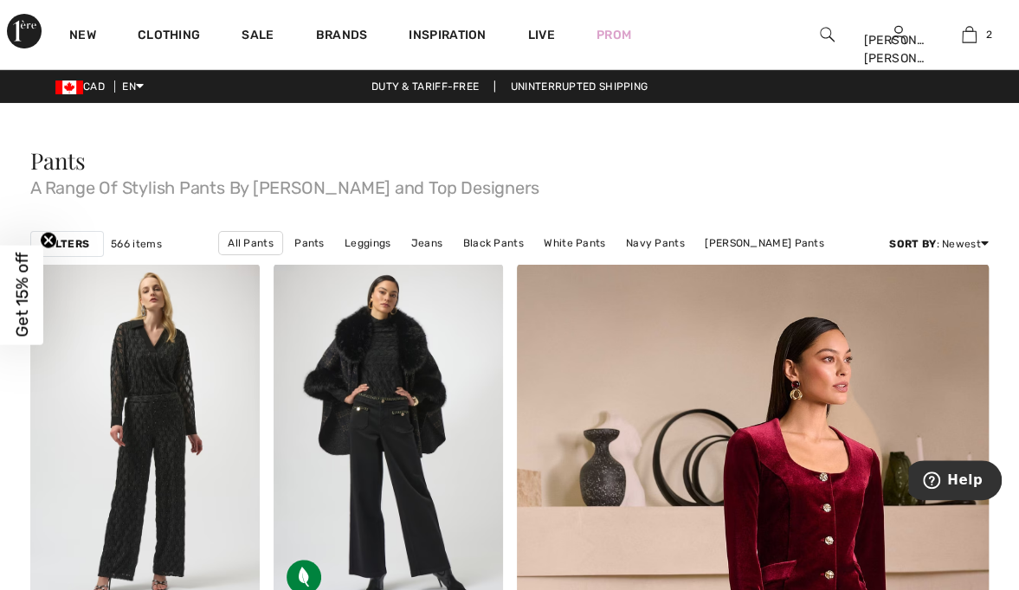
click at [824, 29] on img at bounding box center [827, 34] width 15 height 21
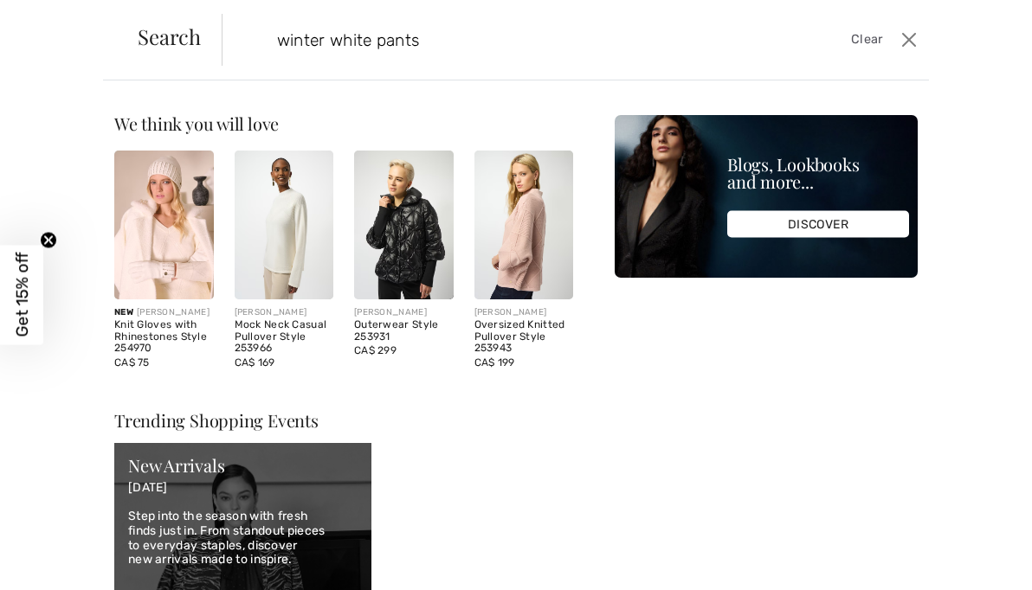
type input "winter white pants"
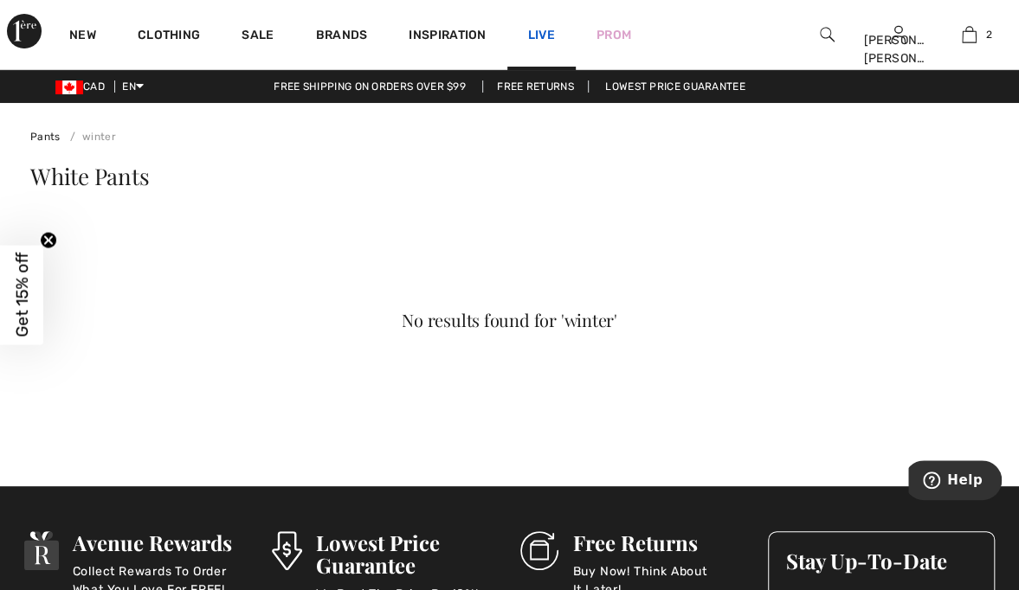
click at [550, 26] on link "Live" at bounding box center [541, 35] width 27 height 18
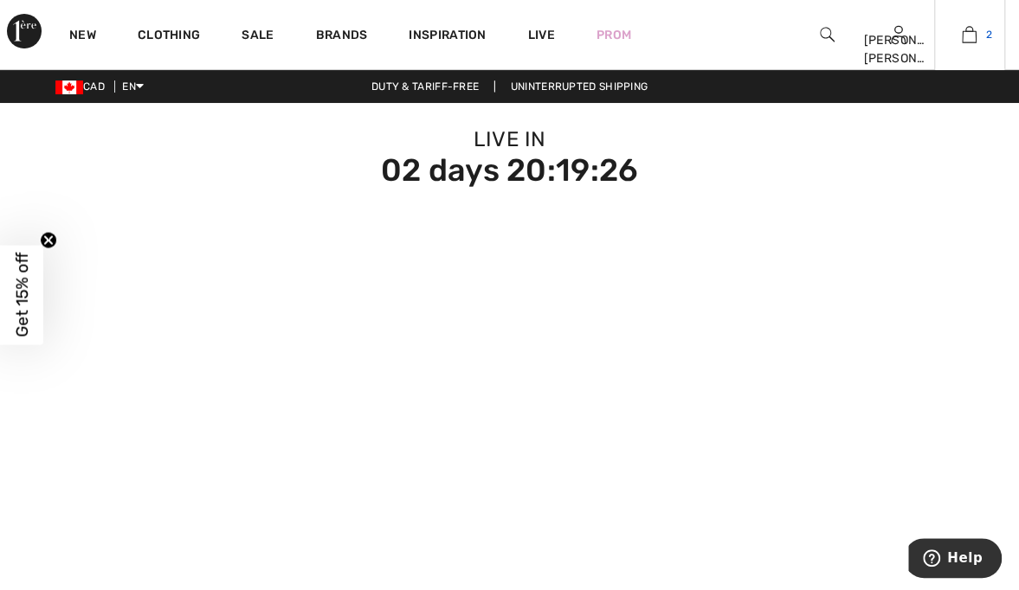
click at [960, 39] on link "2" at bounding box center [969, 34] width 69 height 21
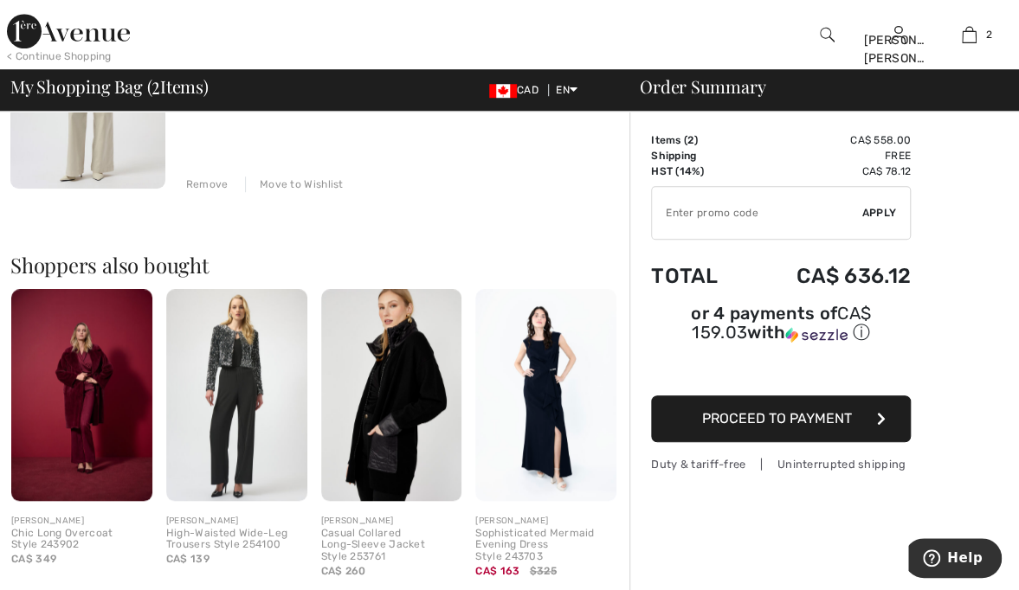
scroll to position [558, 0]
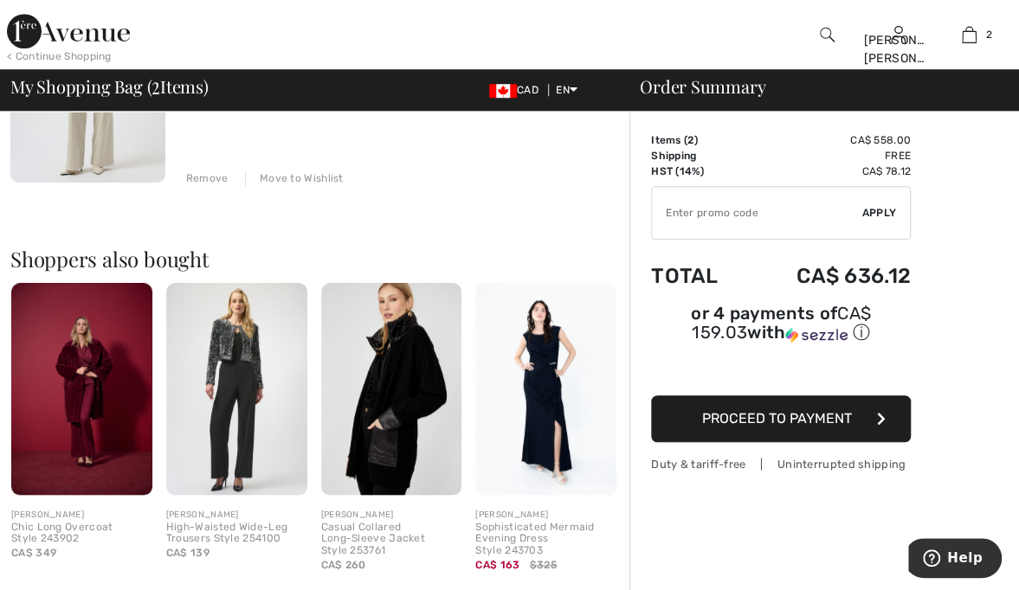
click at [85, 462] on img at bounding box center [81, 388] width 141 height 211
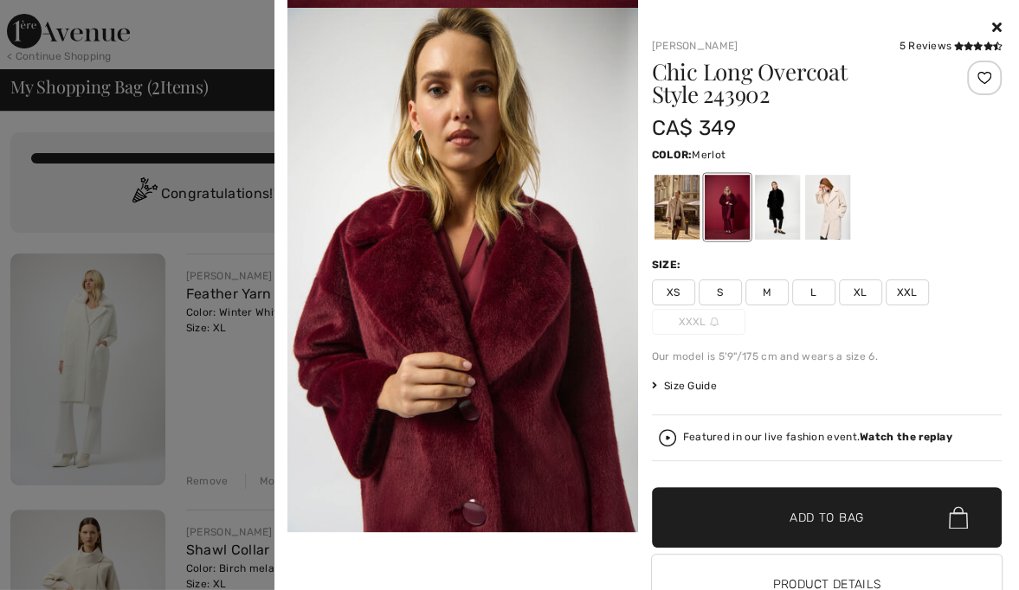
scroll to position [518, 0]
click at [992, 23] on icon at bounding box center [997, 27] width 10 height 14
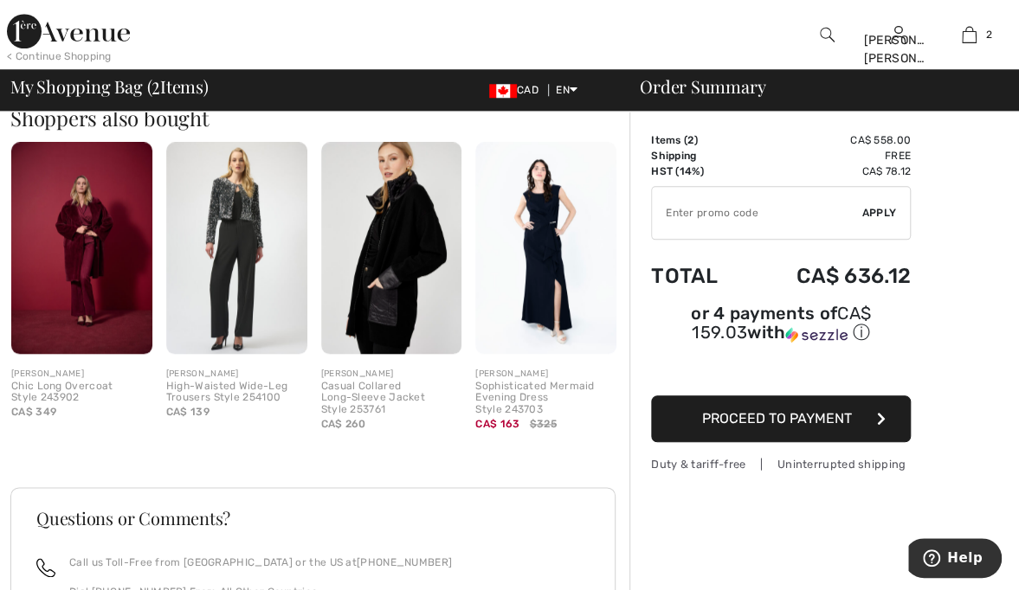
scroll to position [706, 0]
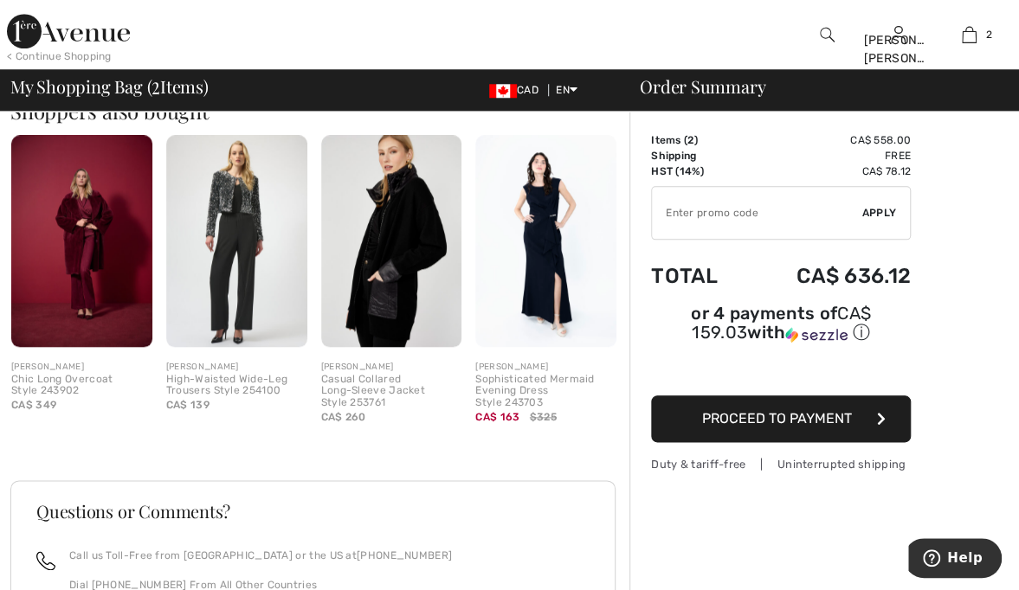
click at [398, 265] on img at bounding box center [391, 240] width 141 height 211
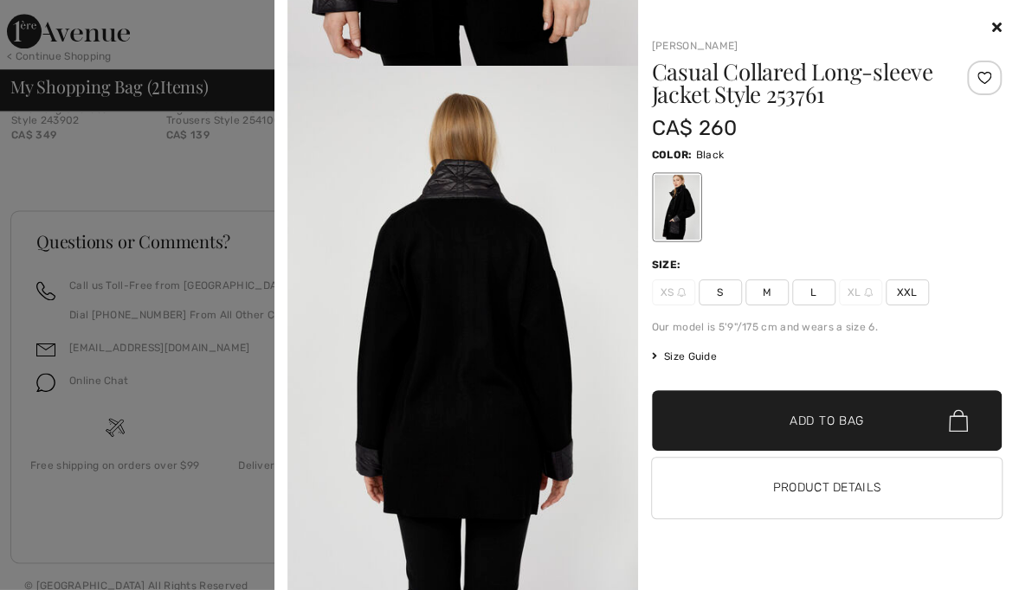
scroll to position [2102, 0]
click at [990, 35] on div at bounding box center [827, 27] width 351 height 21
